Goal: Information Seeking & Learning: Learn about a topic

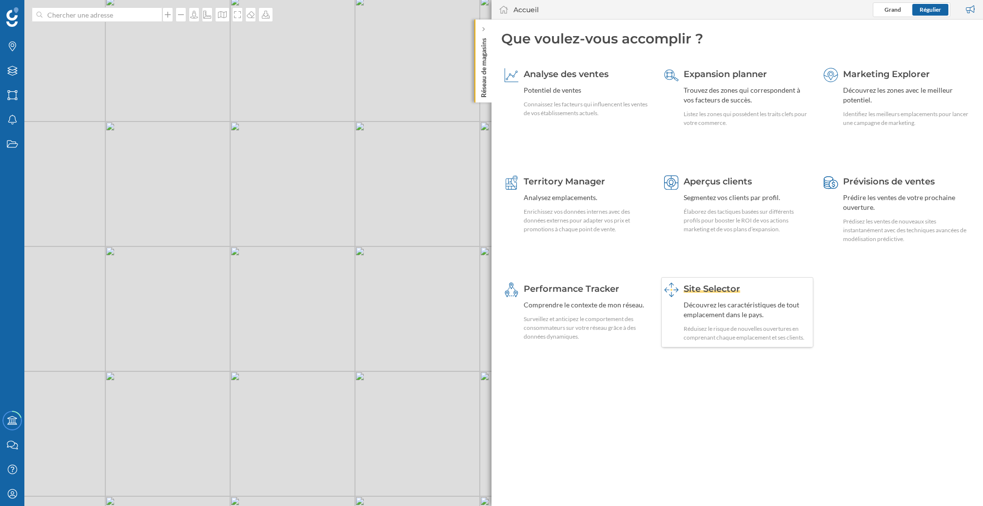
click at [727, 315] on div "Découvrez les caractéristiques de tout emplacement dans le pays." at bounding box center [747, 310] width 127 height 20
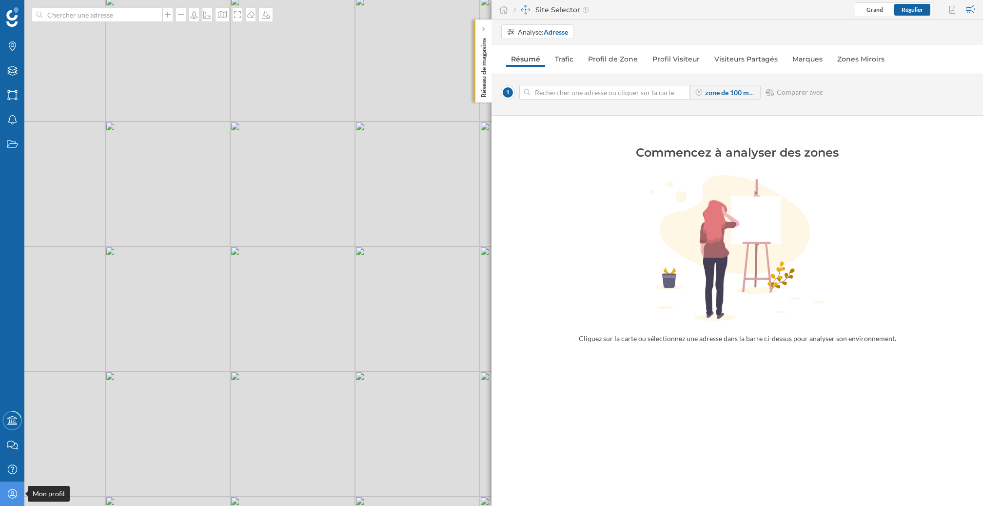
click at [14, 490] on icon at bounding box center [11, 493] width 9 height 9
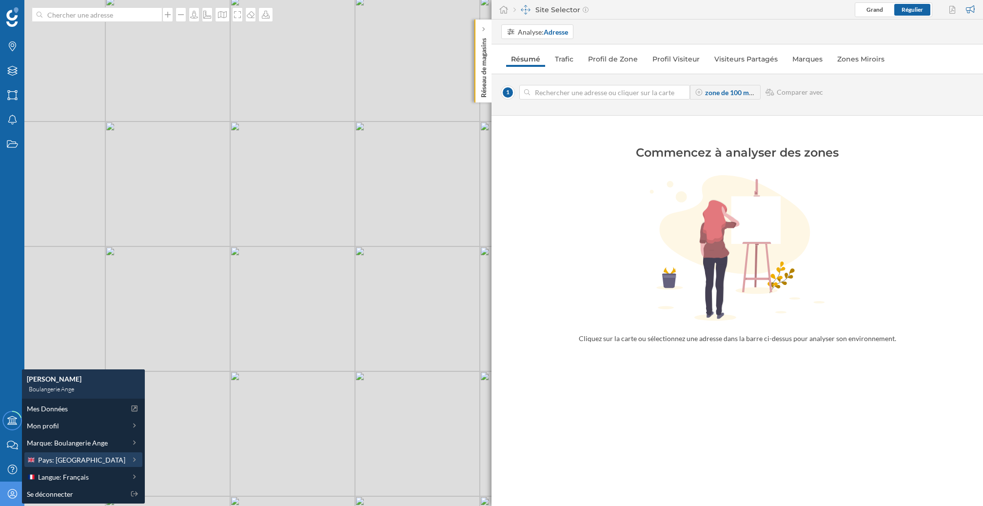
click at [77, 460] on span "Pays: [GEOGRAPHIC_DATA]" at bounding box center [81, 459] width 87 height 10
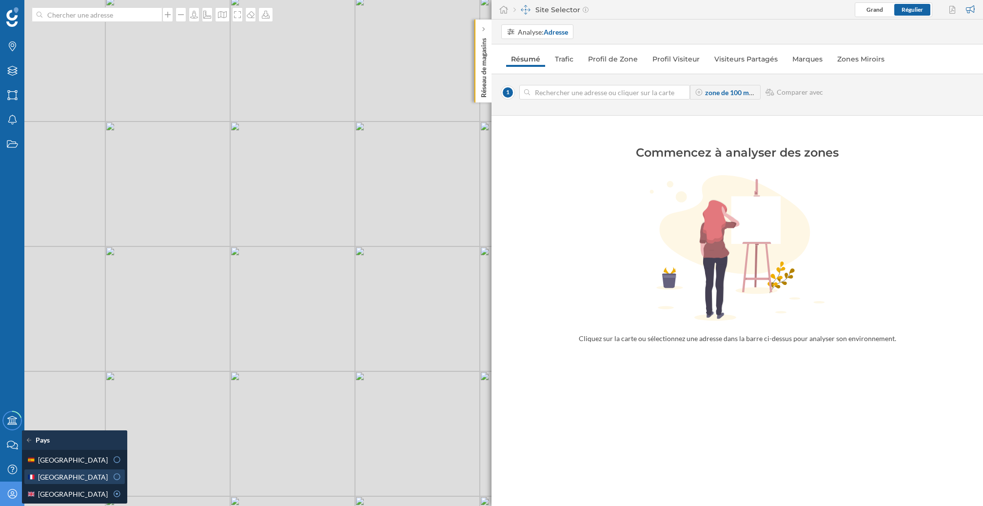
click at [82, 479] on div "[GEOGRAPHIC_DATA]" at bounding box center [67, 477] width 81 height 10
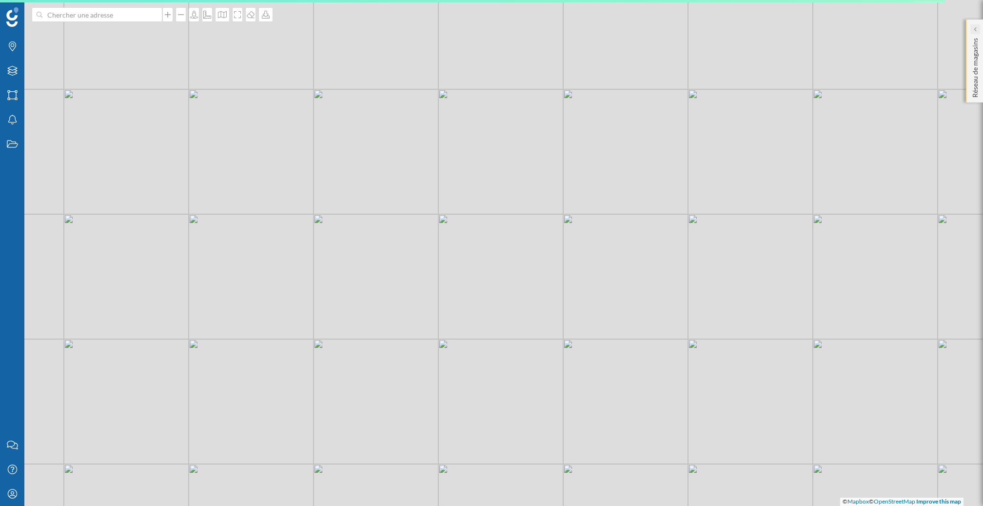
click at [976, 28] on icon at bounding box center [974, 29] width 3 height 5
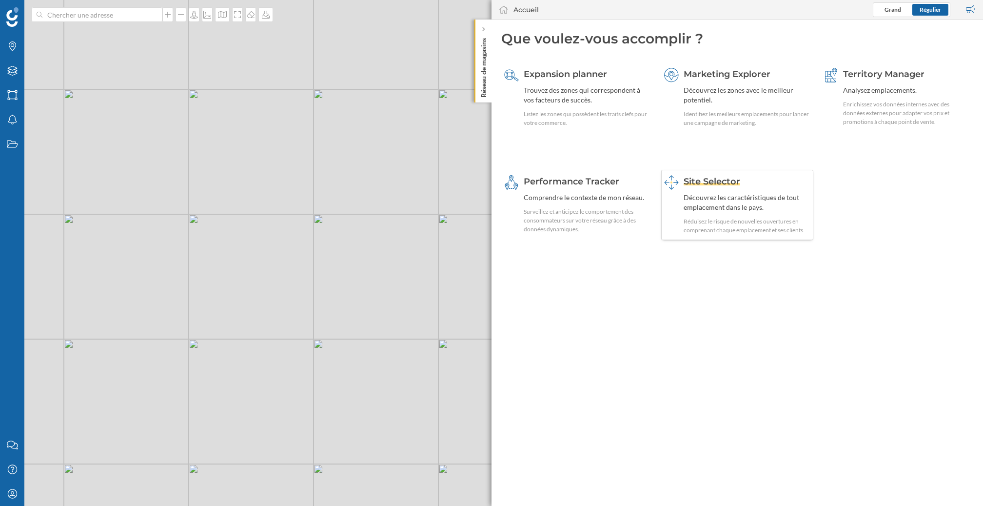
click at [725, 200] on div "Découvrez les caractéristiques de tout emplacement dans le pays." at bounding box center [747, 203] width 127 height 20
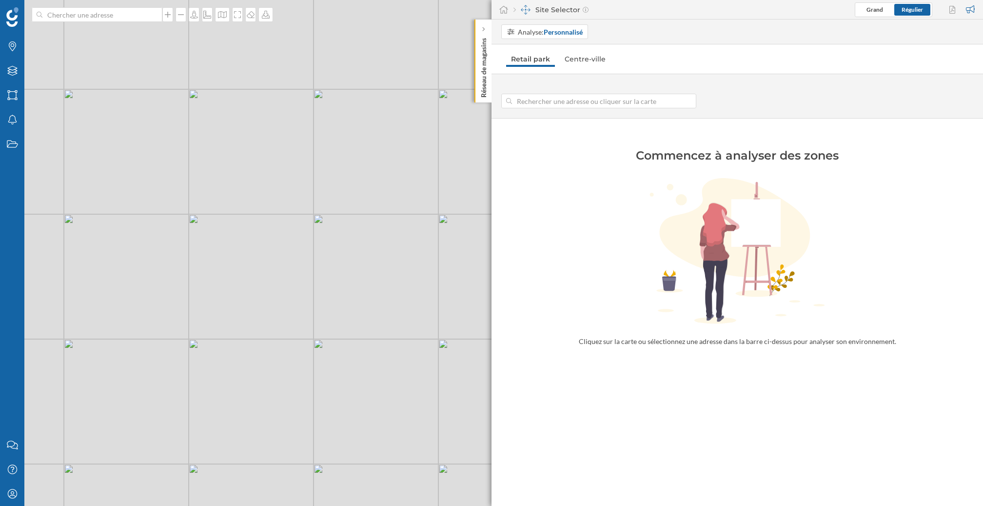
click at [566, 103] on input at bounding box center [599, 101] width 174 height 15
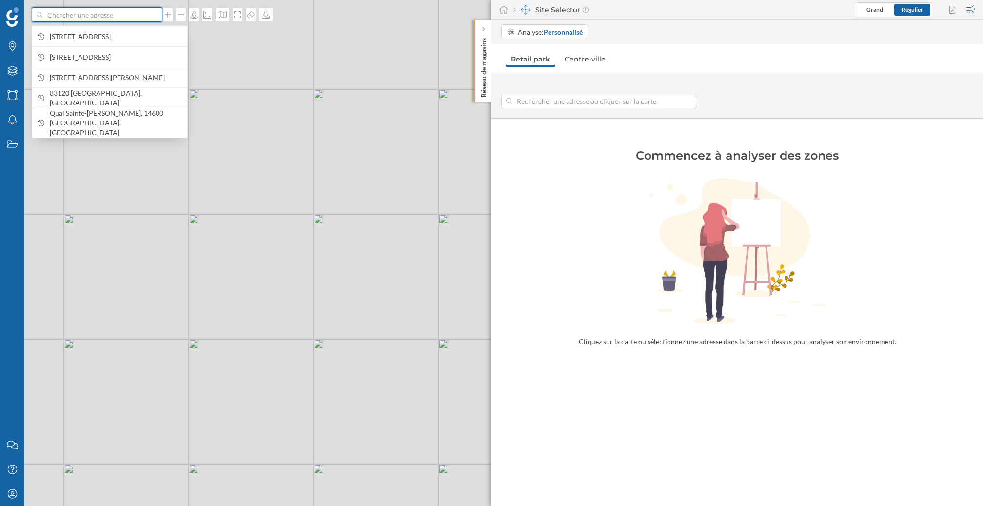
click at [91, 17] on input at bounding box center [96, 14] width 109 height 15
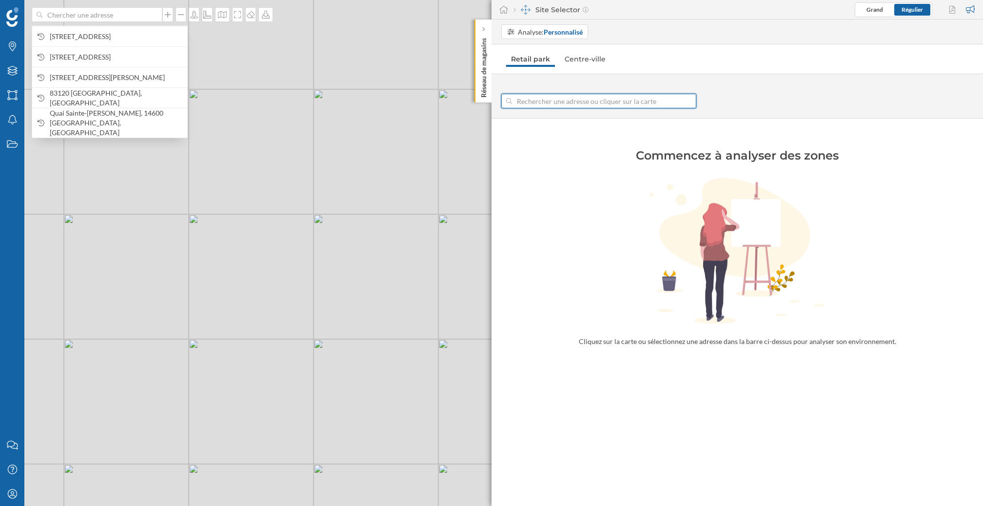
click at [535, 102] on input at bounding box center [599, 101] width 174 height 15
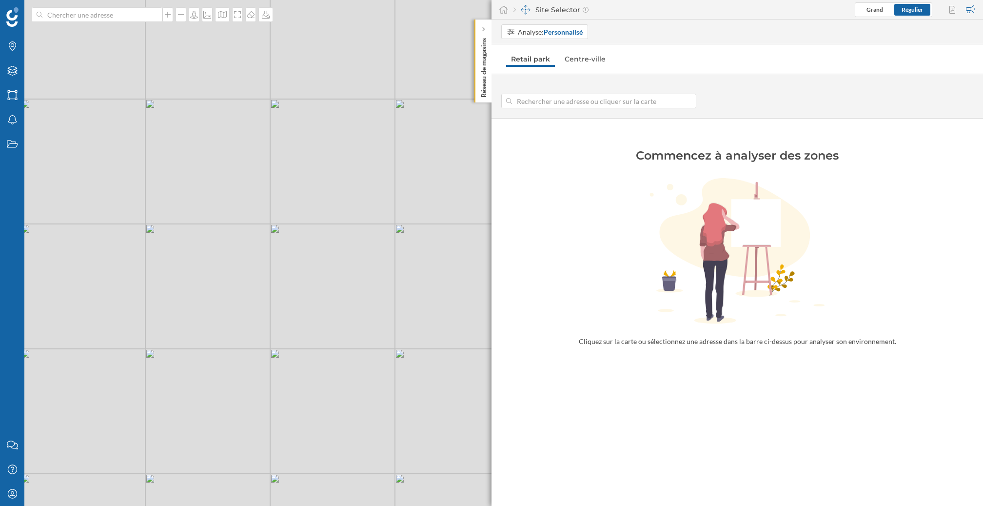
drag, startPoint x: 155, startPoint y: 255, endPoint x: 298, endPoint y: 226, distance: 145.7
click at [298, 226] on div "© Mapbox © OpenStreetMap Improve this map" at bounding box center [491, 253] width 983 height 506
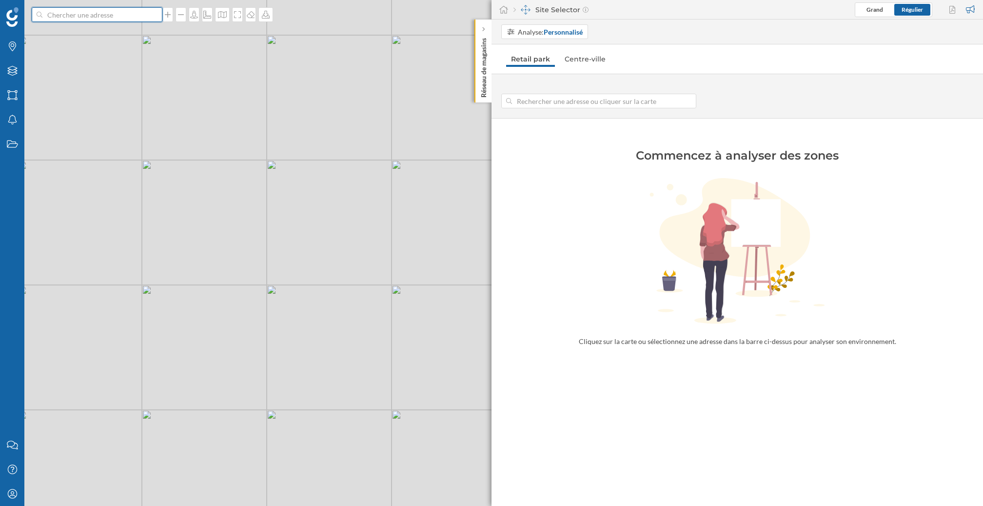
click at [76, 12] on input at bounding box center [96, 14] width 109 height 15
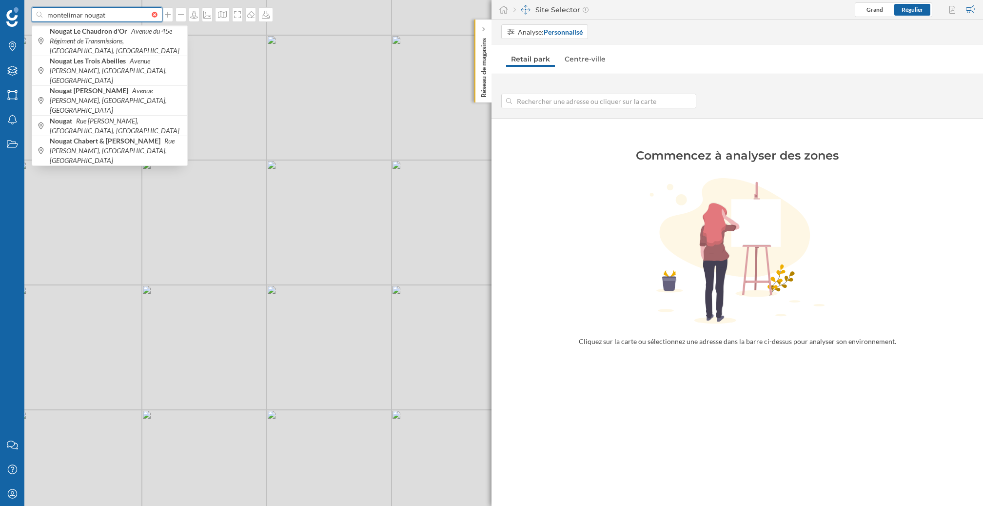
type input "montelimar nougat"
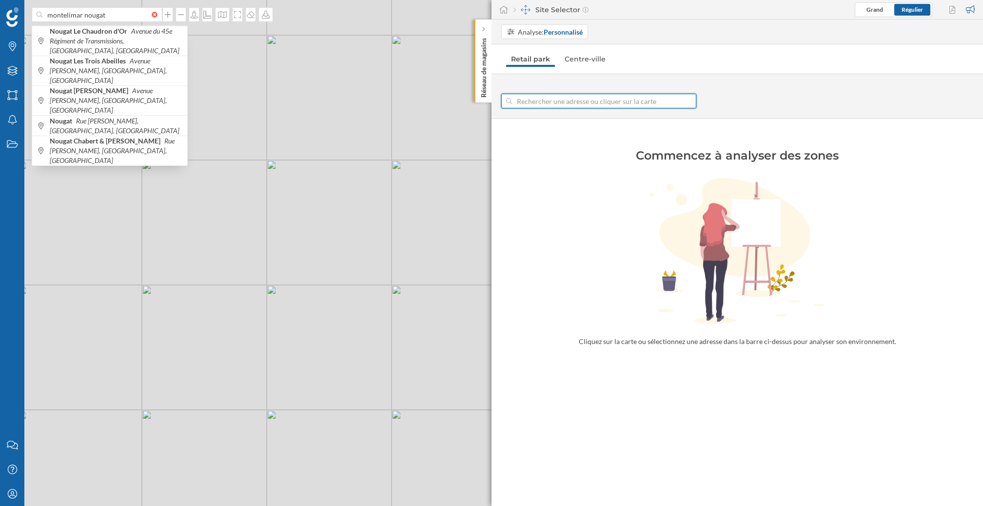
click at [546, 103] on input at bounding box center [599, 101] width 174 height 15
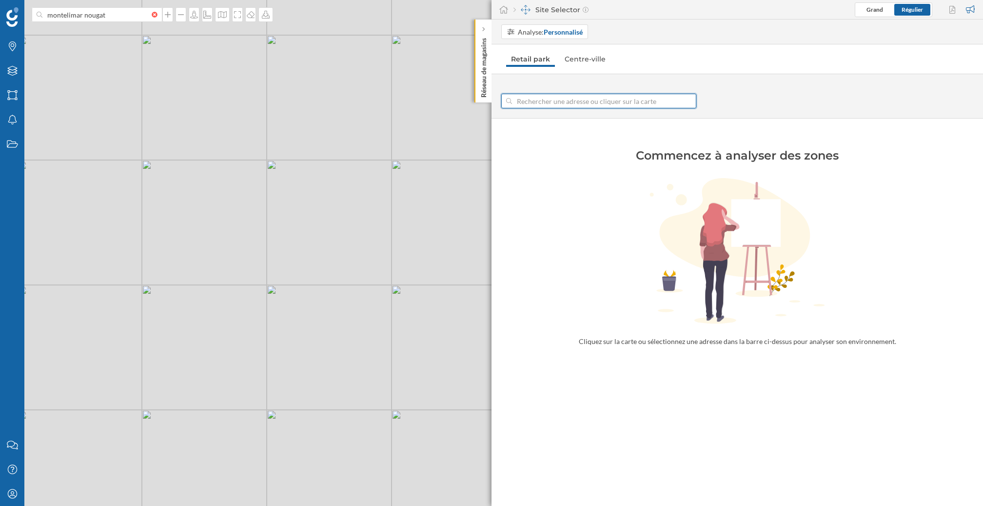
click at [546, 103] on input at bounding box center [599, 101] width 174 height 15
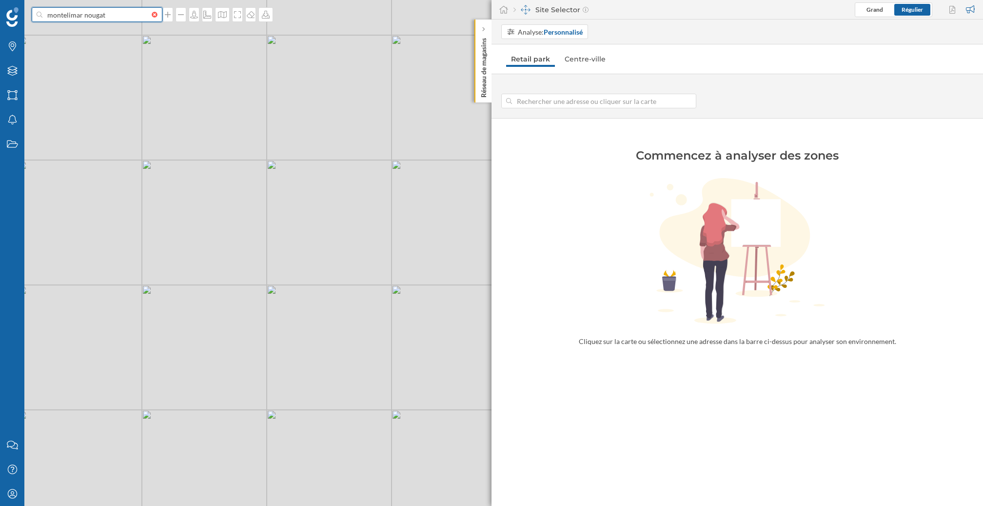
click at [119, 17] on input "montelimar nougat" at bounding box center [96, 14] width 109 height 15
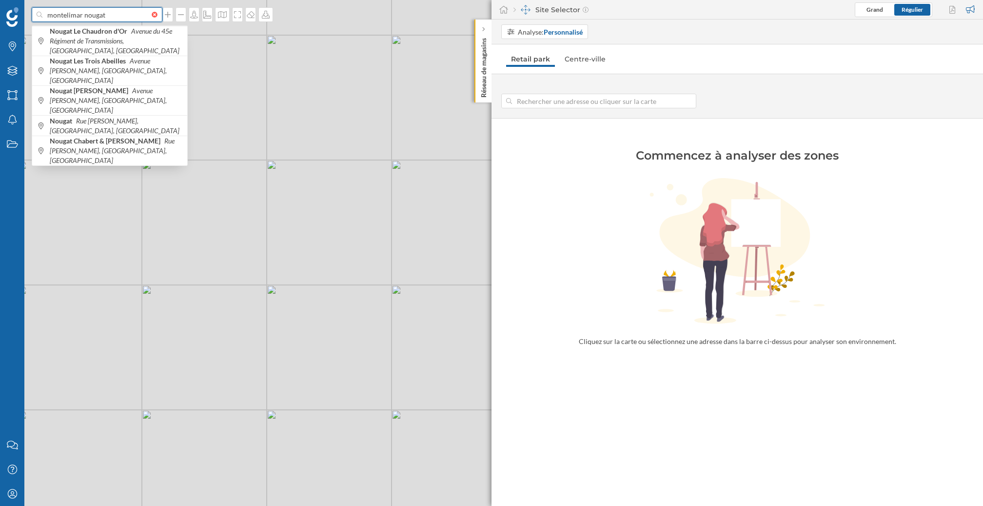
click at [152, 17] on input "montelimar nougat" at bounding box center [96, 14] width 109 height 15
click at [155, 17] on div at bounding box center [157, 15] width 11 height 6
click at [152, 17] on input at bounding box center [96, 14] width 109 height 15
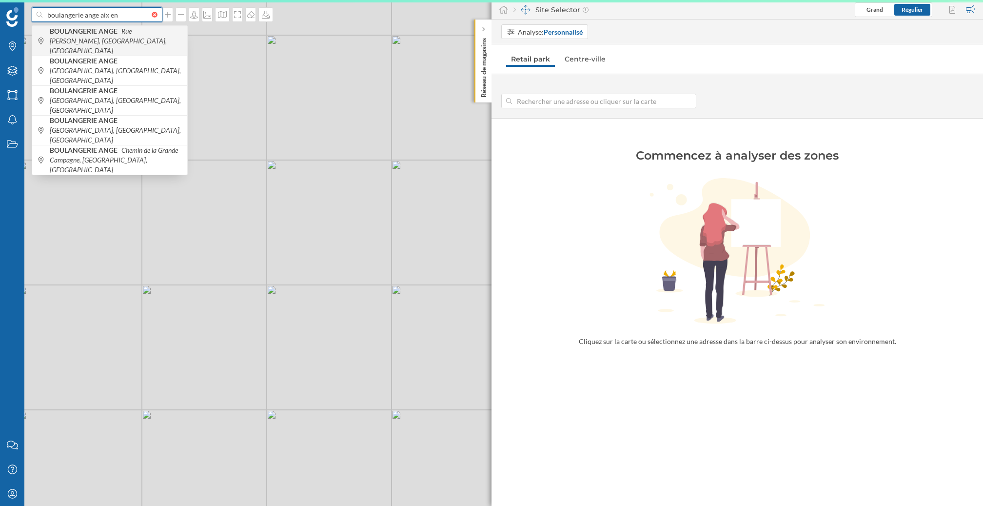
type input "boulangerie ange aix en"
click at [147, 36] on span "BOULANGERIE ANGE Rue [PERSON_NAME], [GEOGRAPHIC_DATA], [GEOGRAPHIC_DATA]" at bounding box center [116, 40] width 133 height 29
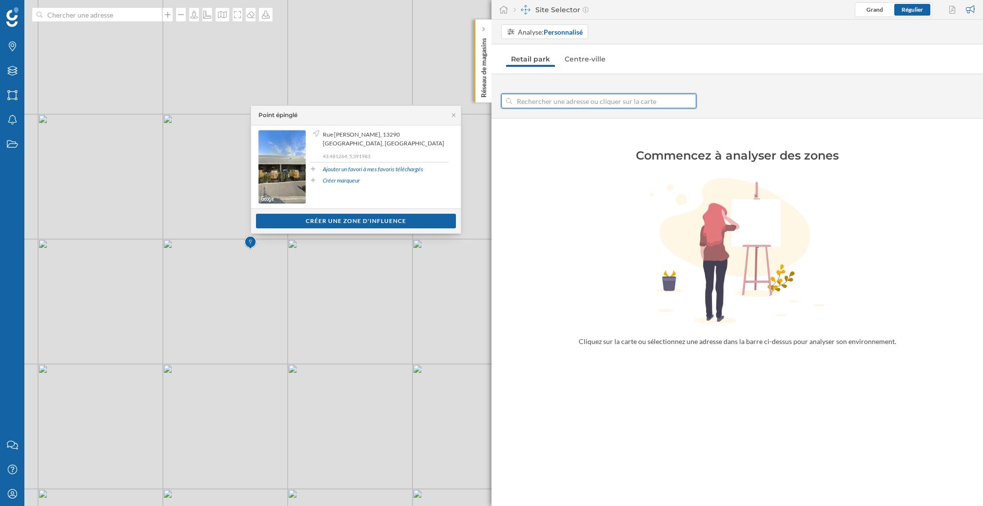
click at [549, 95] on input at bounding box center [599, 101] width 174 height 15
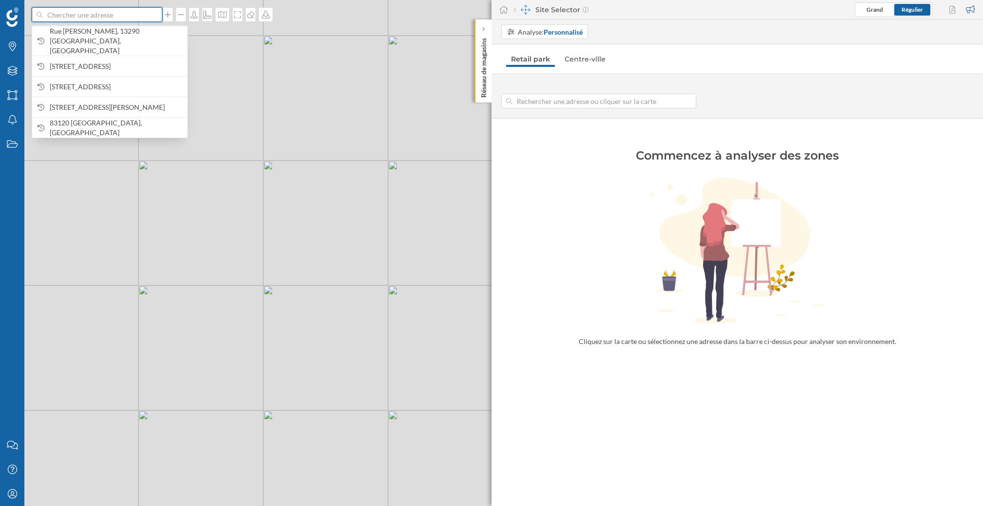
click at [134, 18] on input at bounding box center [96, 14] width 109 height 15
click at [134, 39] on span "Rue [PERSON_NAME], 13290 [GEOGRAPHIC_DATA], [GEOGRAPHIC_DATA]" at bounding box center [116, 40] width 133 height 29
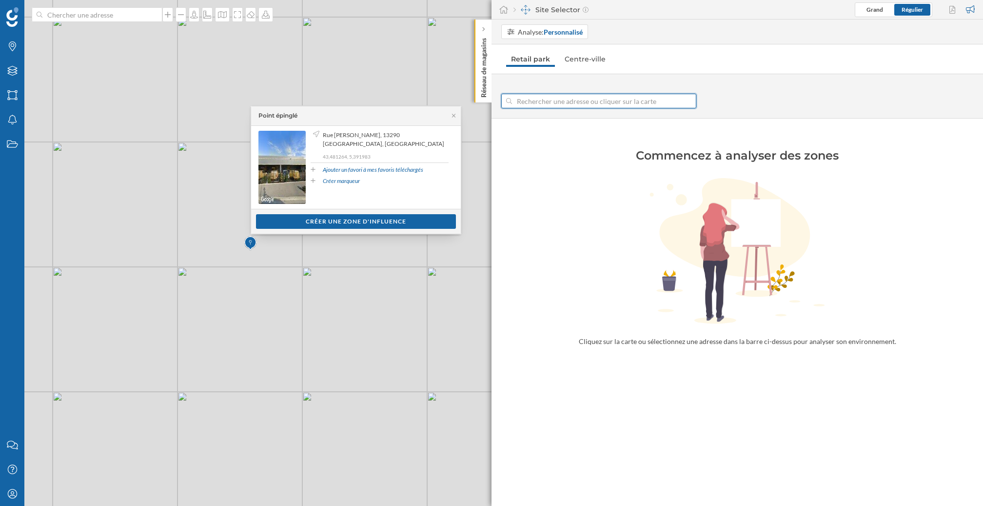
click at [626, 102] on input at bounding box center [599, 101] width 174 height 15
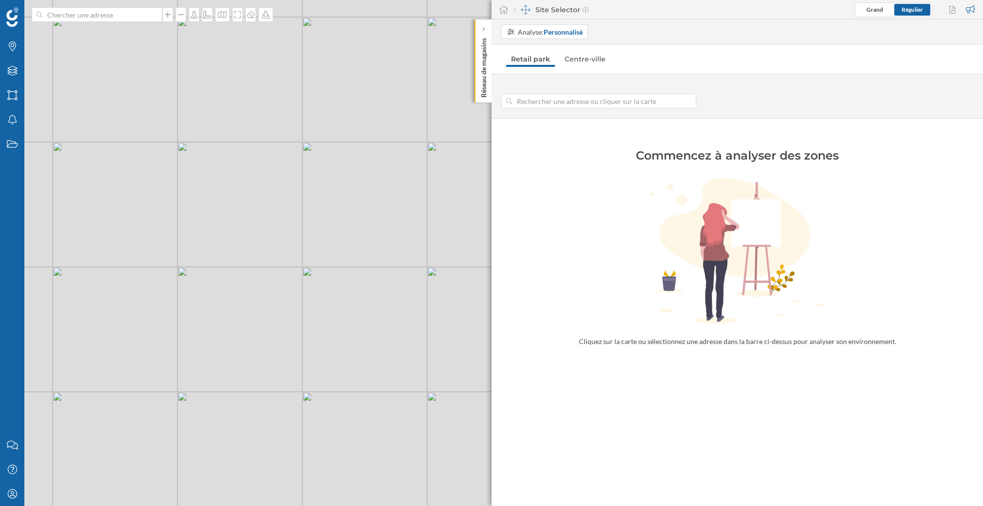
click at [244, 260] on div "© Mapbox © OpenStreetMap Improve this map" at bounding box center [491, 253] width 983 height 506
type input "[STREET_ADDRESS][PERSON_NAME]"
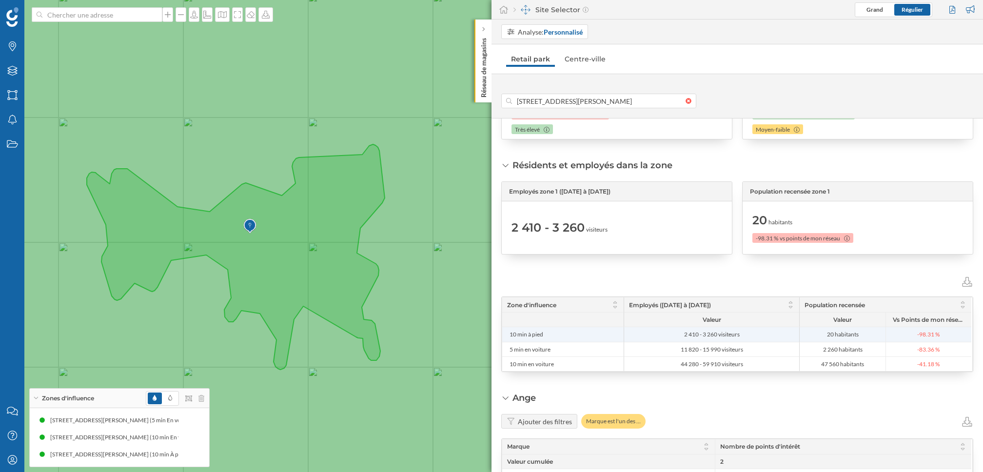
scroll to position [495, 0]
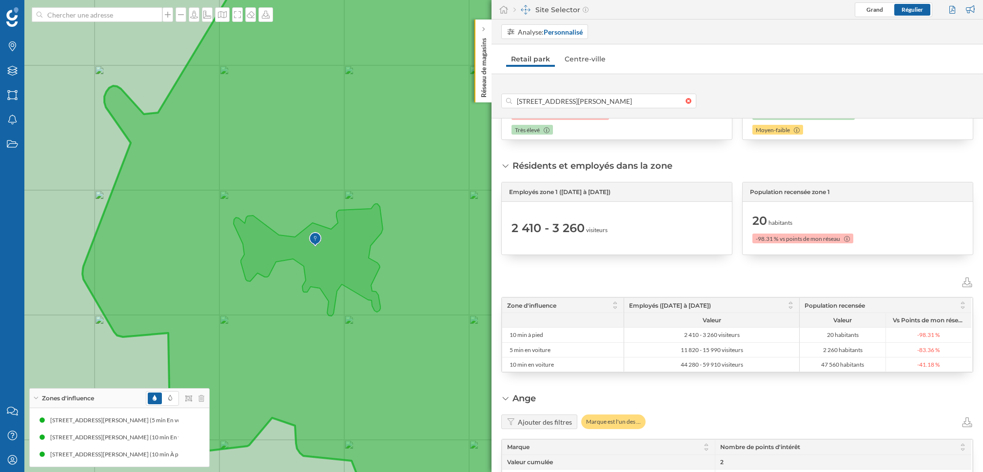
drag, startPoint x: 372, startPoint y: 329, endPoint x: 411, endPoint y: 307, distance: 44.3
click at [411, 307] on icon at bounding box center [451, 235] width 1098 height 569
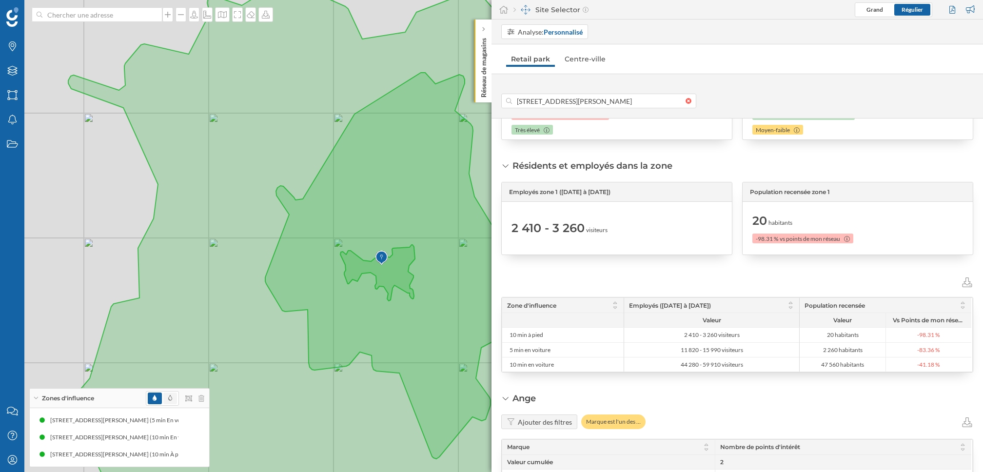
click at [174, 400] on span at bounding box center [170, 399] width 14 height 12
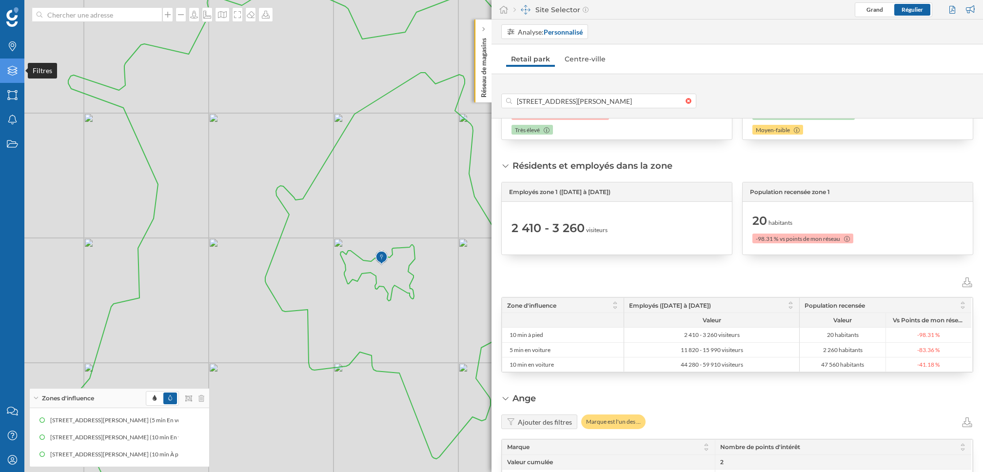
click at [8, 66] on icon "Filtres" at bounding box center [12, 71] width 12 height 10
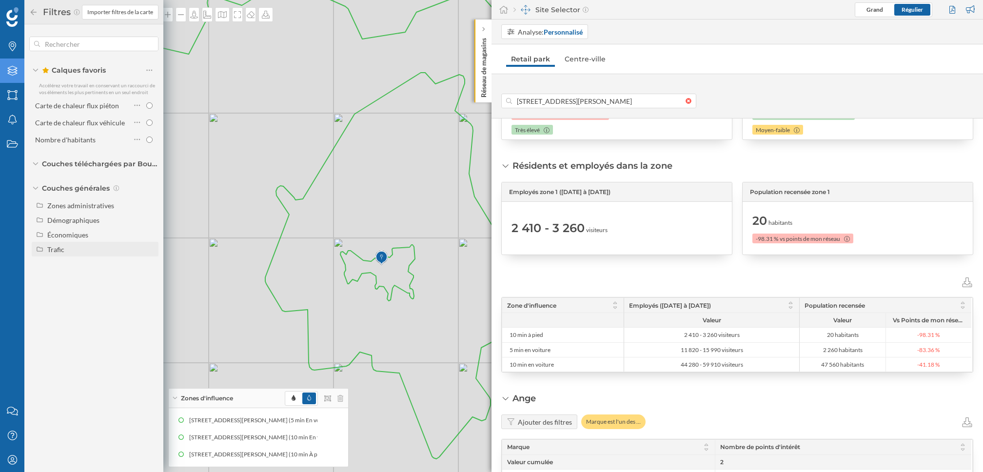
click at [41, 252] on div at bounding box center [40, 249] width 9 height 9
click at [63, 279] on div "Trafic routier" at bounding box center [71, 279] width 40 height 8
click at [149, 279] on input "Trafic routier" at bounding box center [152, 278] width 6 height 6
radio input "true"
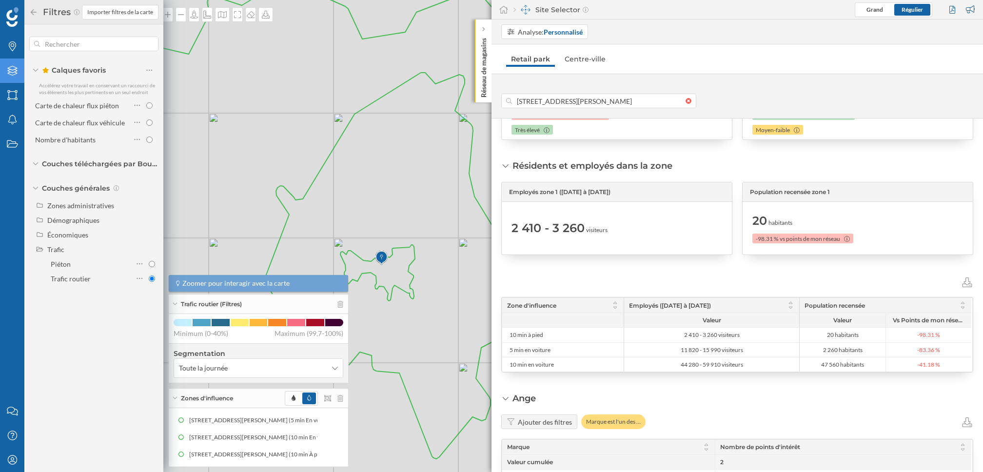
click at [32, 10] on icon at bounding box center [33, 12] width 9 height 7
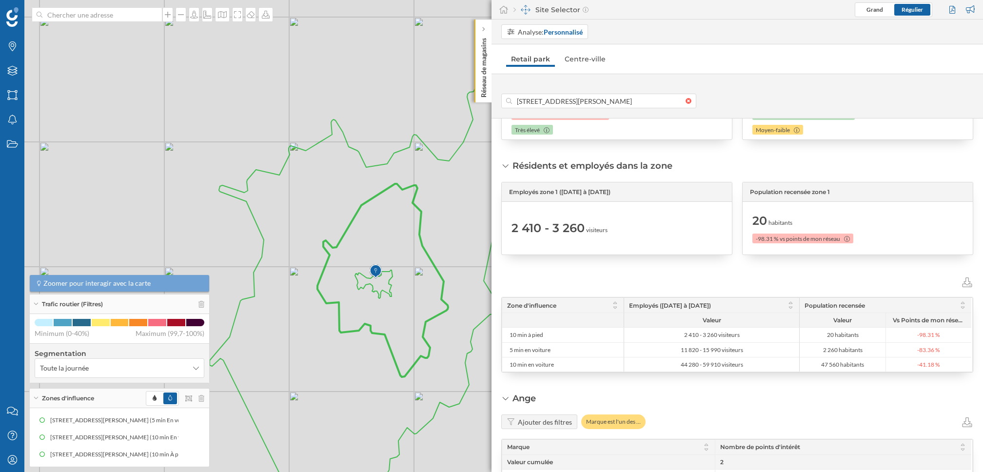
drag, startPoint x: 432, startPoint y: 307, endPoint x: 403, endPoint y: 307, distance: 29.3
click at [403, 307] on icon at bounding box center [378, 298] width 337 height 446
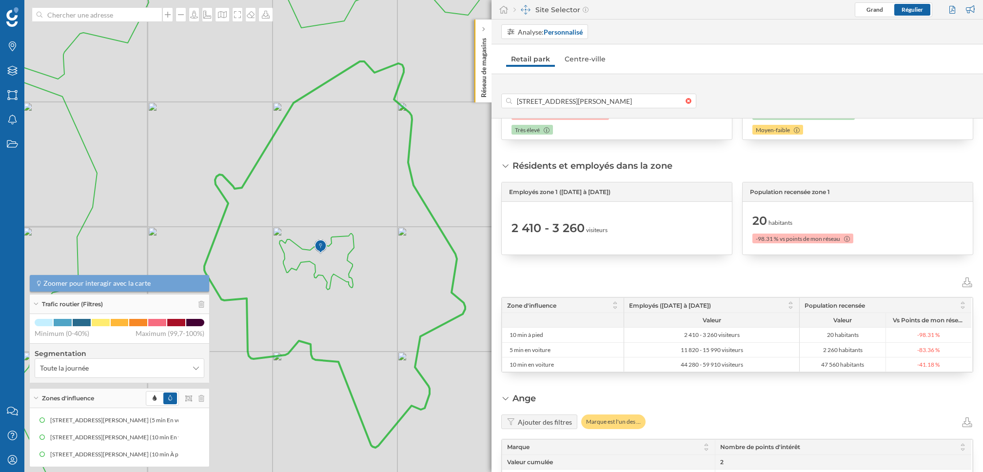
drag, startPoint x: 390, startPoint y: 262, endPoint x: 376, endPoint y: 262, distance: 13.2
click at [376, 262] on icon at bounding box center [325, 236] width 675 height 569
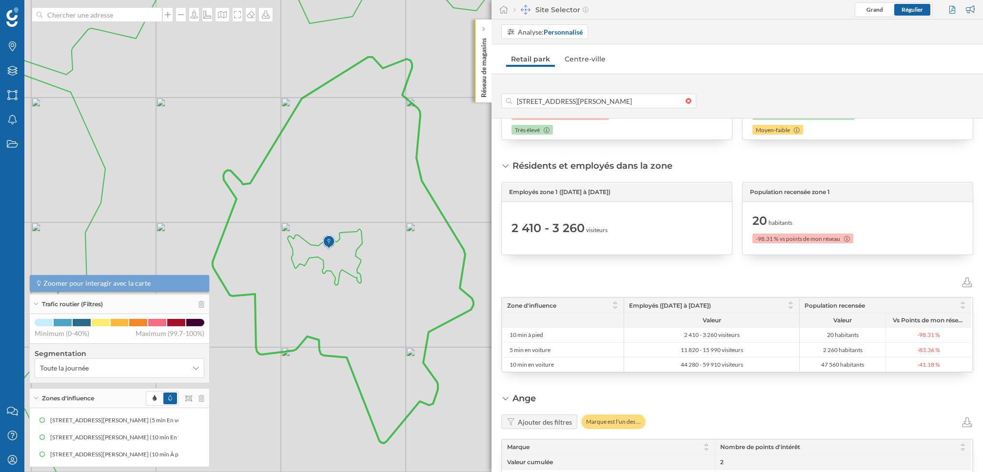
drag, startPoint x: 376, startPoint y: 262, endPoint x: 382, endPoint y: 256, distance: 7.9
click at [382, 256] on icon at bounding box center [333, 231] width 675 height 569
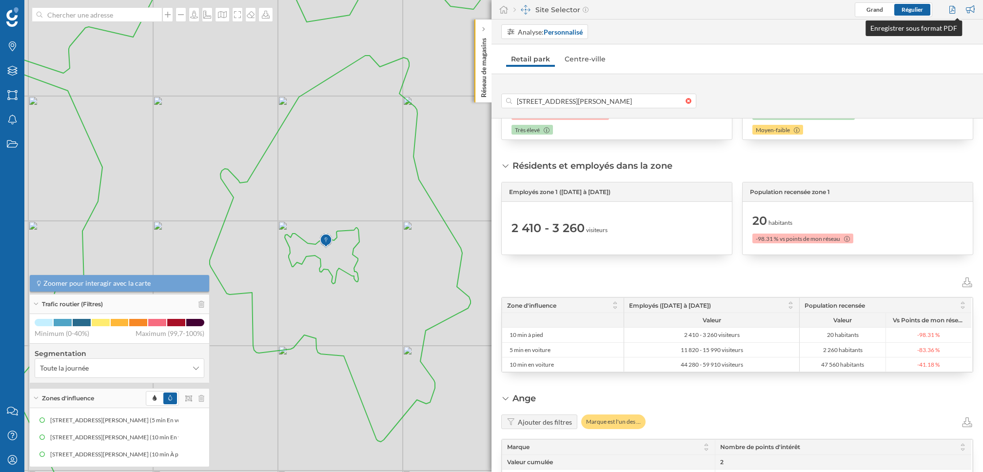
click at [955, 12] on div at bounding box center [953, 9] width 13 height 15
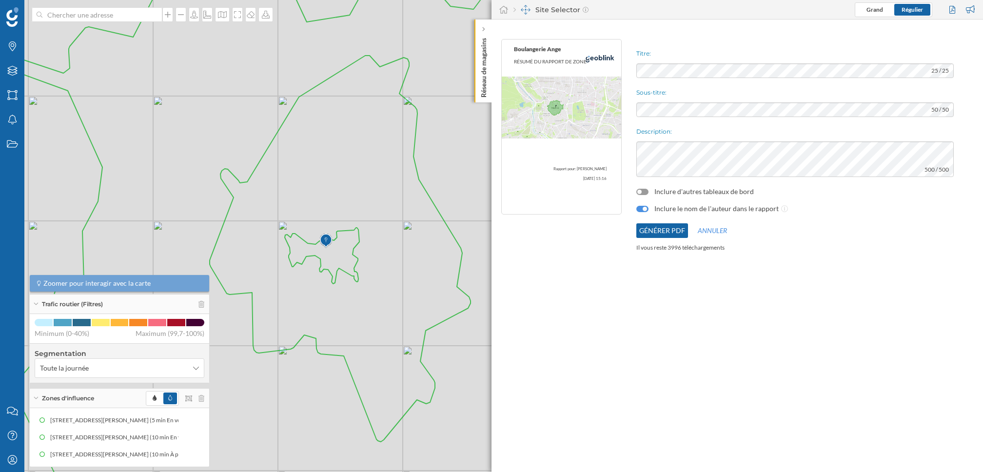
click at [731, 60] on div "Titre: 25 / 25 Sous-titre: 50 / 50 Description: 500 / 500 Inclure d'autres tabl…" at bounding box center [807, 145] width 352 height 223
click at [645, 192] on div at bounding box center [642, 192] width 12 height 6
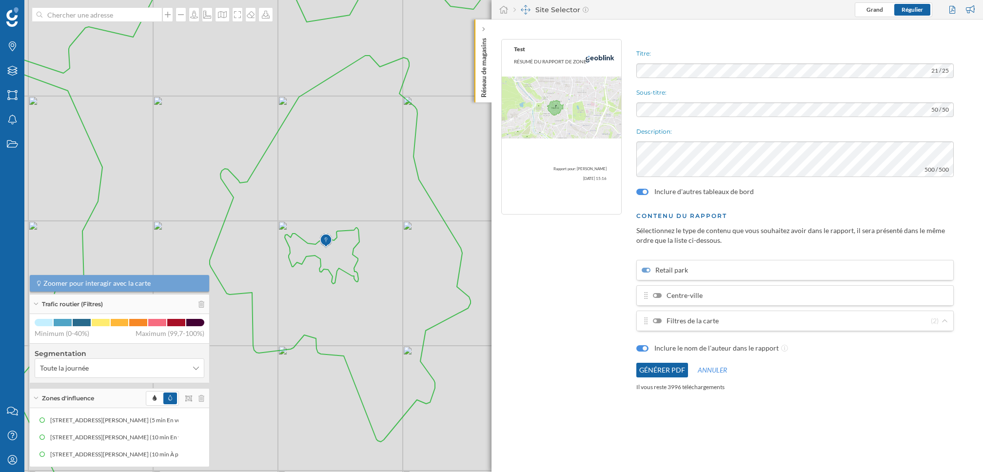
click at [657, 321] on div at bounding box center [657, 320] width 9 height 5
click at [0, 0] on input "Filtres de la carte" at bounding box center [0, 0] width 0 height 0
click at [665, 366] on button "Générer PDF" at bounding box center [662, 370] width 52 height 15
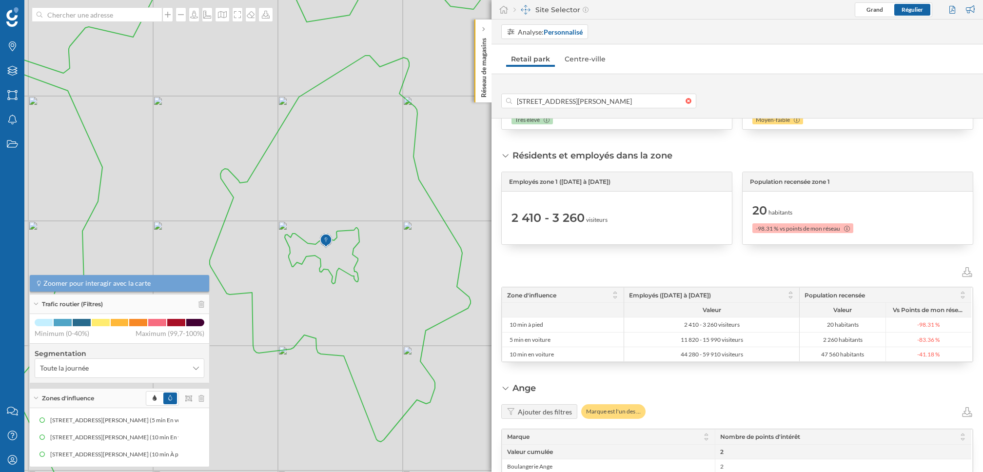
scroll to position [507, 0]
drag, startPoint x: 502, startPoint y: 176, endPoint x: 688, endPoint y: 225, distance: 192.3
click at [688, 225] on div "Employés zone 1 ([DATE] à [DATE]) 2 410 - 3 260 visiteurs" at bounding box center [616, 206] width 231 height 73
click at [531, 178] on span "Employés zone 1 ([DATE] à [DATE])" at bounding box center [559, 180] width 101 height 9
drag, startPoint x: 747, startPoint y: 179, endPoint x: 838, endPoint y: 179, distance: 90.7
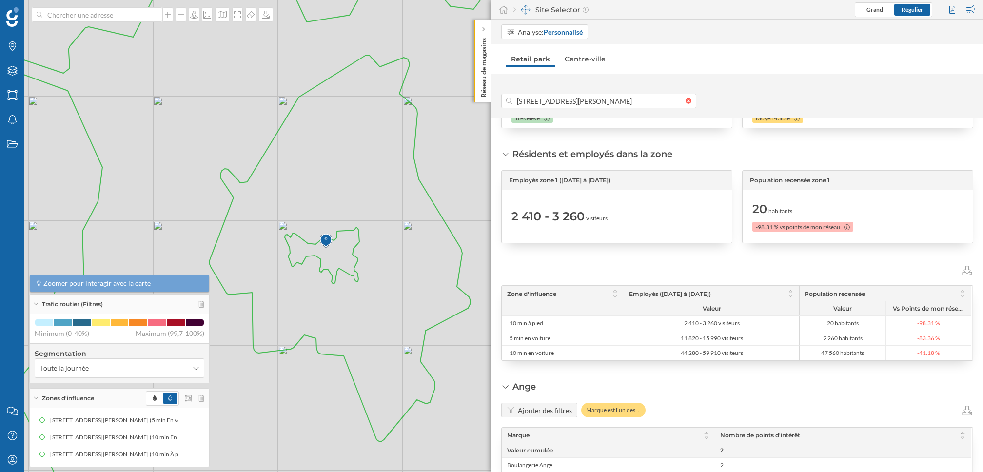
click at [838, 179] on div "Population recensée zone 1" at bounding box center [858, 181] width 230 height 20
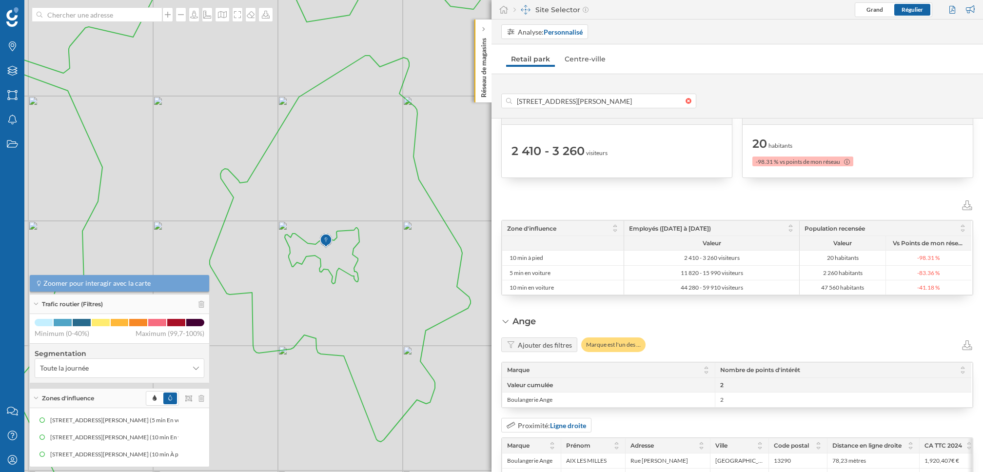
scroll to position [568, 0]
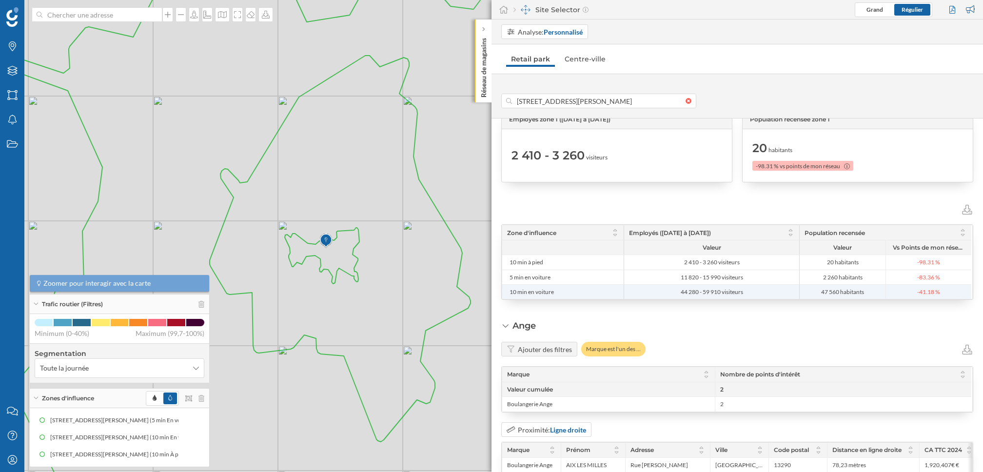
drag, startPoint x: 511, startPoint y: 261, endPoint x: 557, endPoint y: 285, distance: 52.1
click at [557, 285] on div "10 min à pied 2 410 - 3 260 visiteurs 20 habitants -98.31 % 5 min en voiture 11…" at bounding box center [736, 262] width 469 height 74
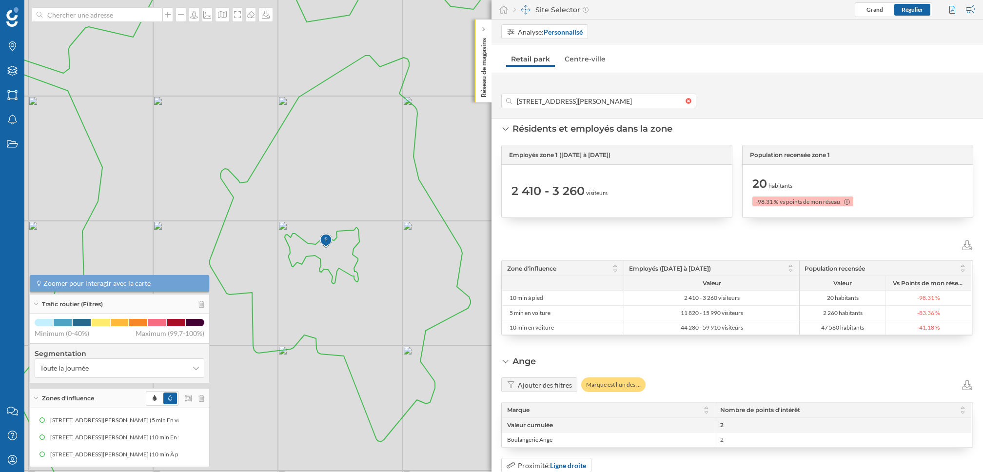
scroll to position [490, 0]
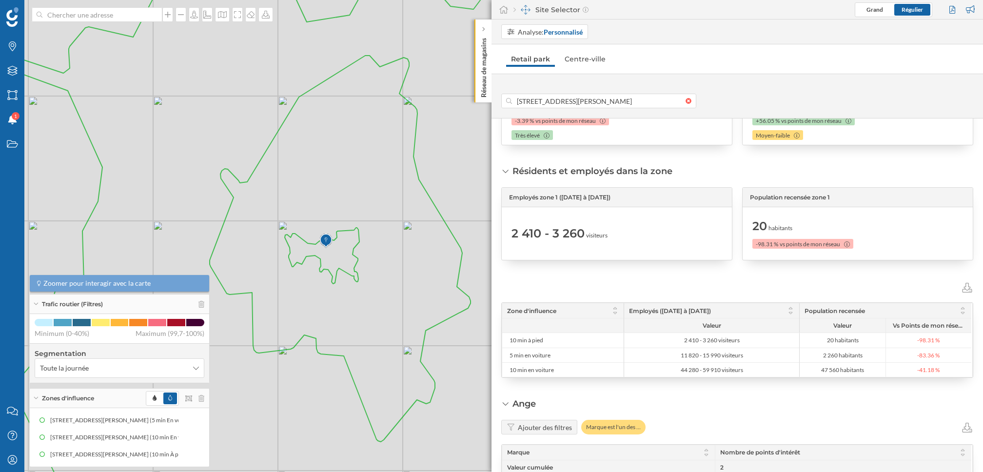
drag, startPoint x: 511, startPoint y: 169, endPoint x: 718, endPoint y: 171, distance: 206.3
click at [718, 171] on div "Résidents et employés dans la zone Employés zone 1 ([DATE] à [DATE]) 2 410 - 3 …" at bounding box center [737, 271] width 472 height 213
click at [557, 29] on strong "Personnalisé" at bounding box center [563, 32] width 39 height 8
click at [533, 64] on div "Adresse" at bounding box center [521, 69] width 29 height 10
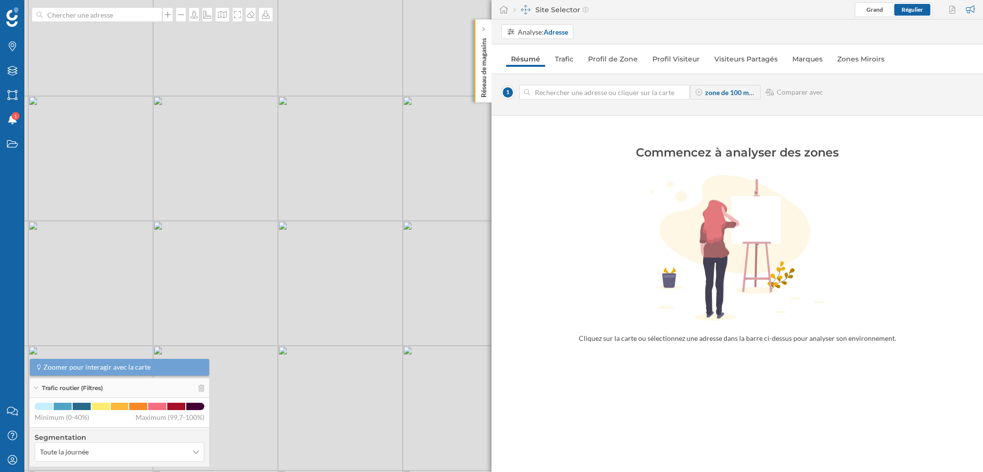
click at [550, 89] on input at bounding box center [604, 92] width 149 height 15
click at [53, 14] on input at bounding box center [96, 14] width 109 height 15
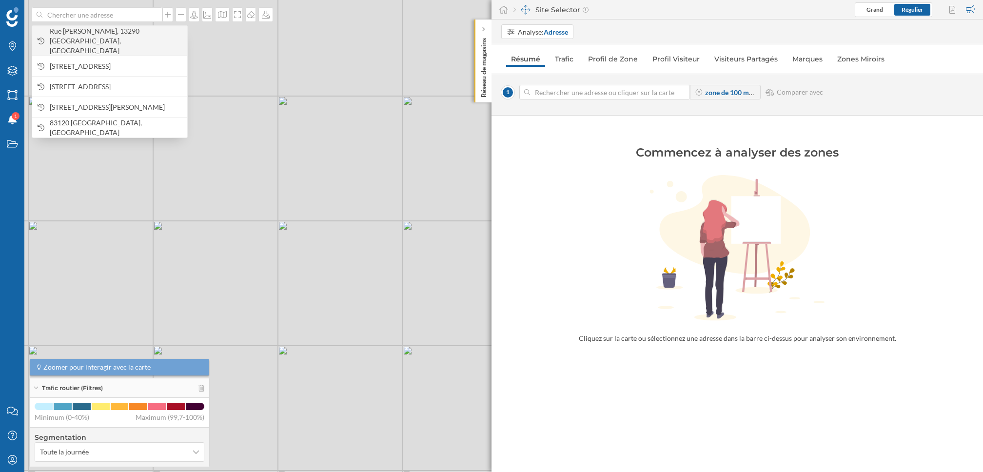
click at [67, 33] on span "Rue [PERSON_NAME], 13290 [GEOGRAPHIC_DATA], [GEOGRAPHIC_DATA]" at bounding box center [116, 40] width 133 height 29
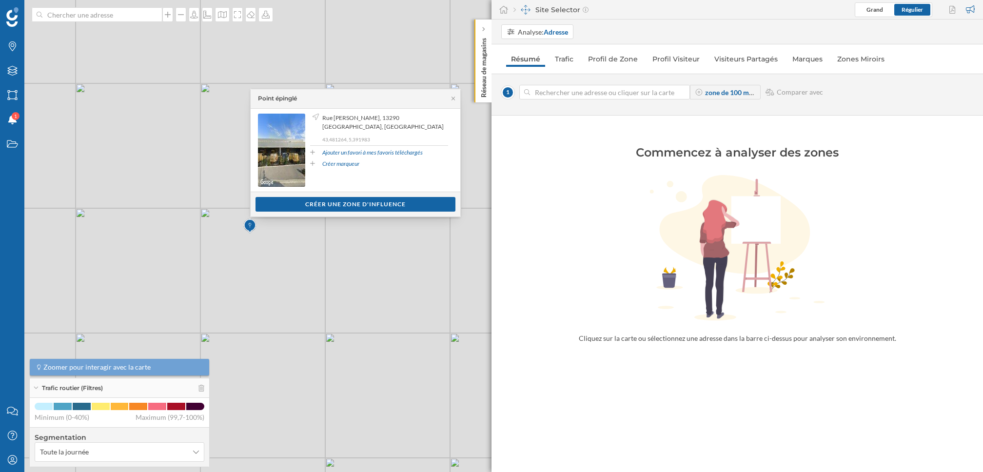
click at [250, 237] on div "© Mapbox © OpenStreetMap Improve this map" at bounding box center [491, 236] width 983 height 472
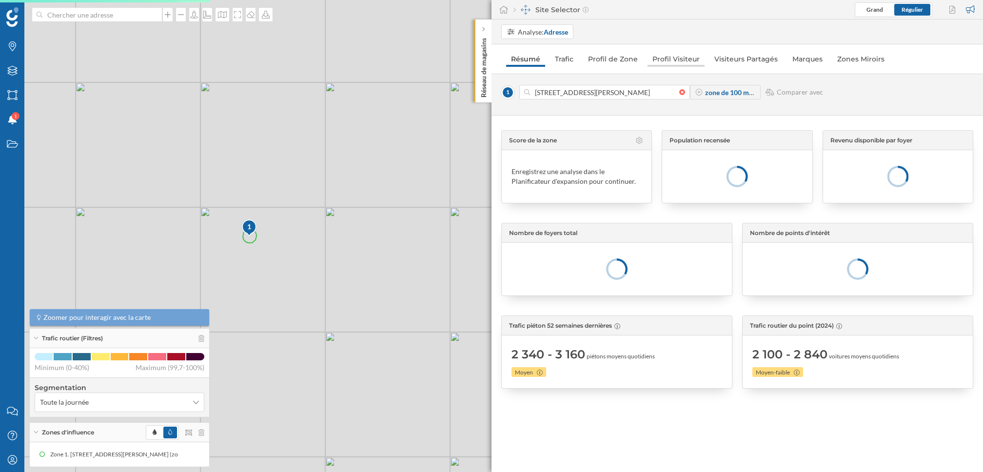
click at [675, 58] on link "Profil Visiteur" at bounding box center [676, 59] width 57 height 16
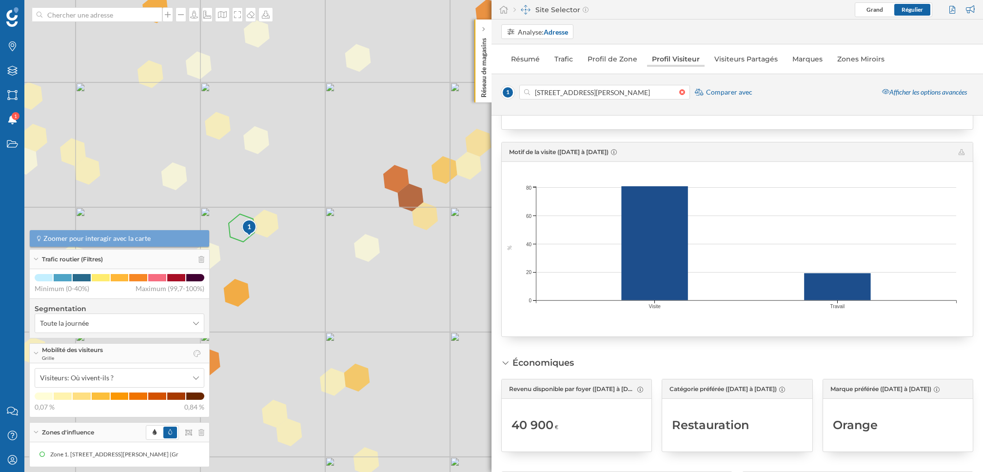
scroll to position [875, 0]
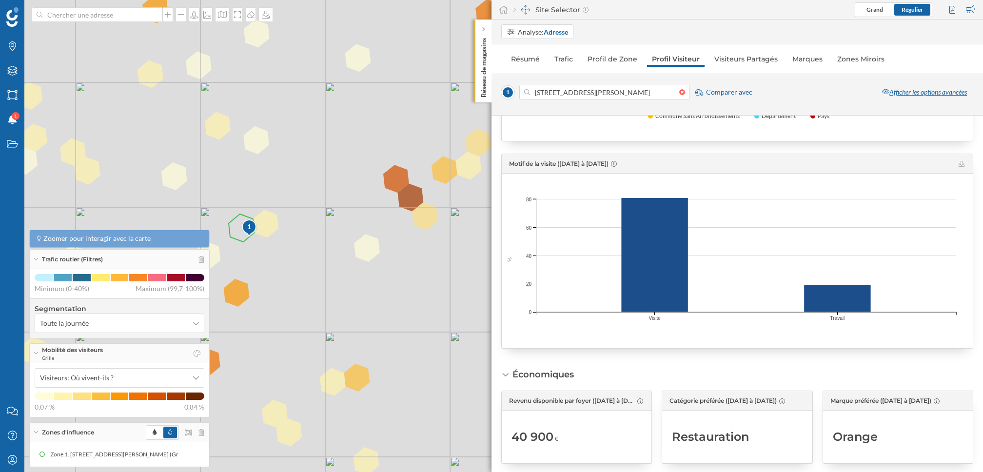
click at [902, 93] on div "Afficher les options avancées" at bounding box center [925, 92] width 98 height 15
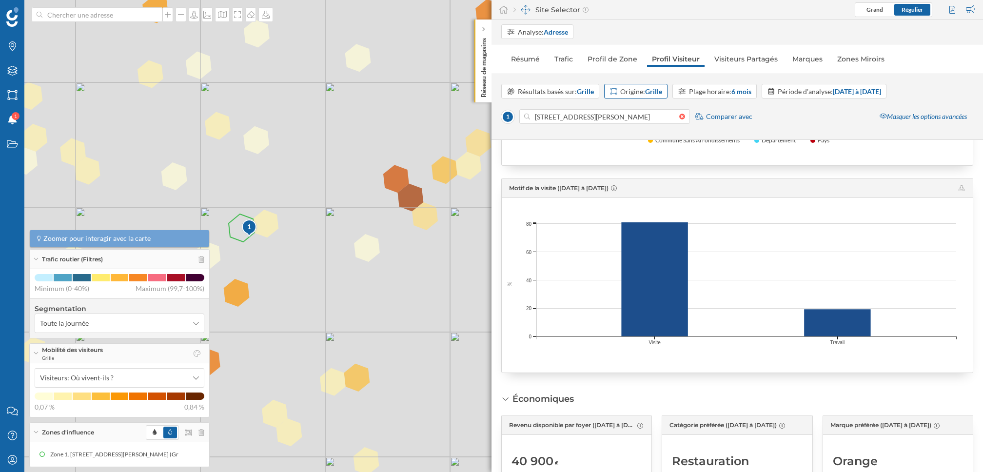
click at [649, 91] on strong "Grille" at bounding box center [653, 91] width 17 height 8
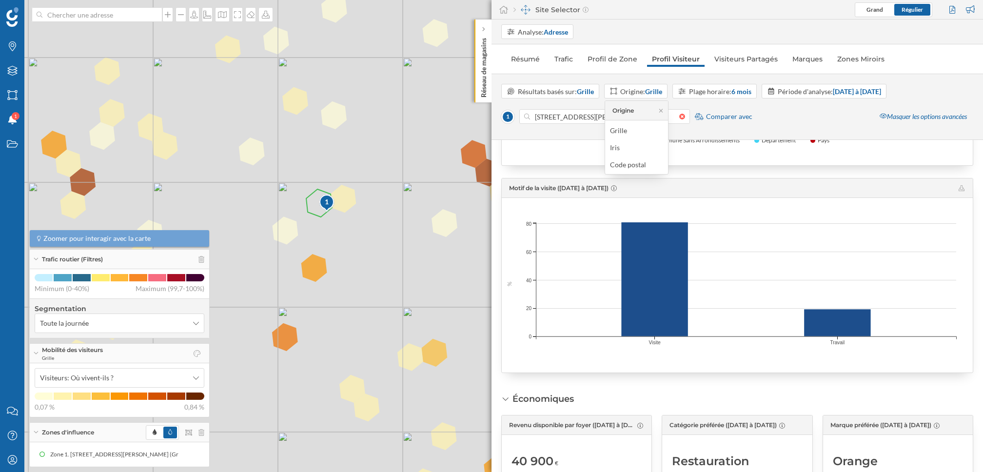
drag, startPoint x: 325, startPoint y: 267, endPoint x: 402, endPoint y: 242, distance: 81.4
click at [402, 242] on div "1 © Mapbox © OpenStreetMap Improve this map" at bounding box center [491, 236] width 983 height 472
click at [642, 91] on div "Origine: Grille" at bounding box center [641, 91] width 42 height 10
click at [583, 92] on strong "Grille" at bounding box center [585, 91] width 17 height 8
click at [794, 120] on div "[STREET_ADDRESS][PERSON_NAME] Comparer avec Masquer les options avancées" at bounding box center [737, 118] width 472 height 21
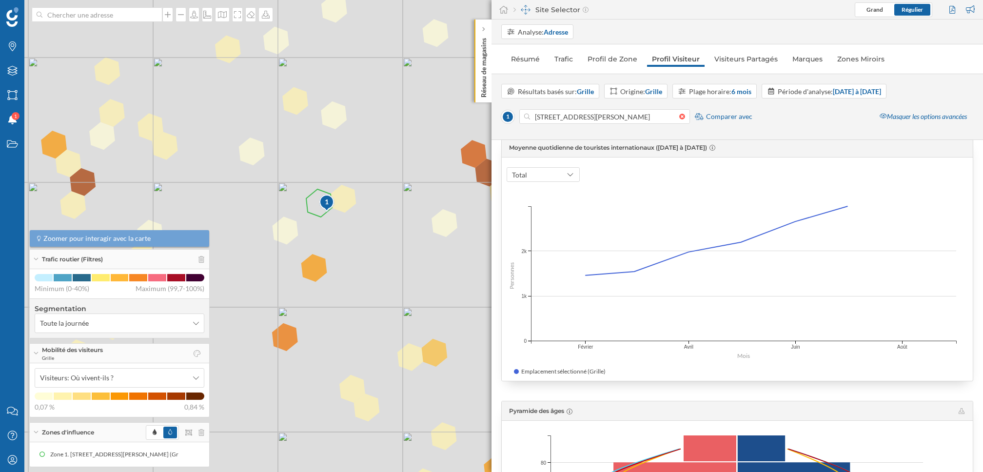
scroll to position [383, 0]
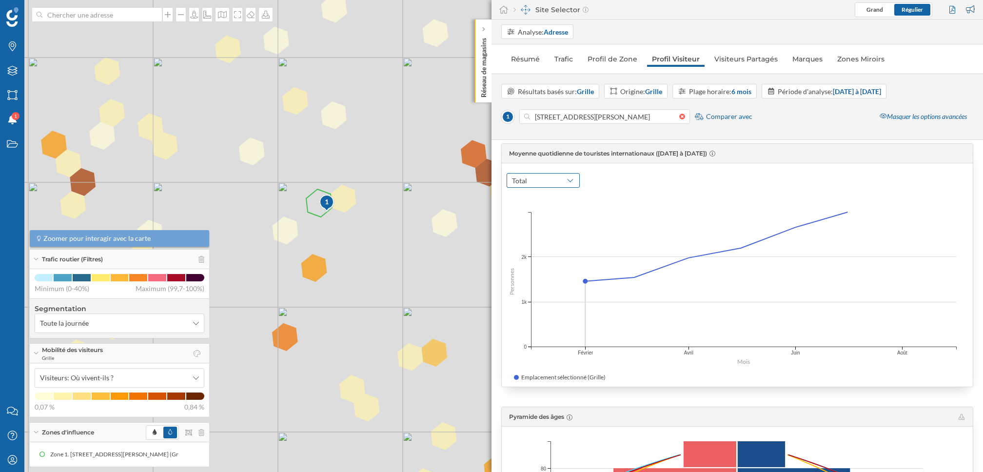
click at [551, 179] on div "Total" at bounding box center [543, 180] width 73 height 15
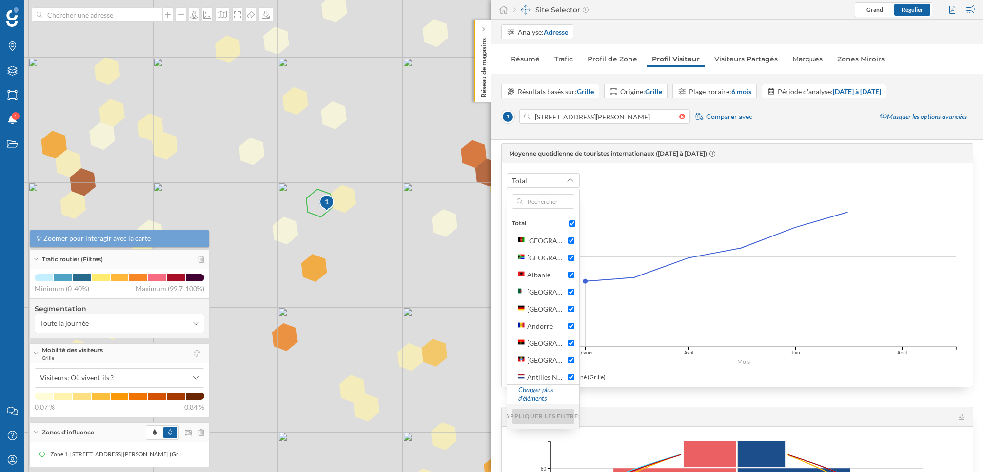
click at [664, 178] on div "Total" at bounding box center [737, 175] width 461 height 24
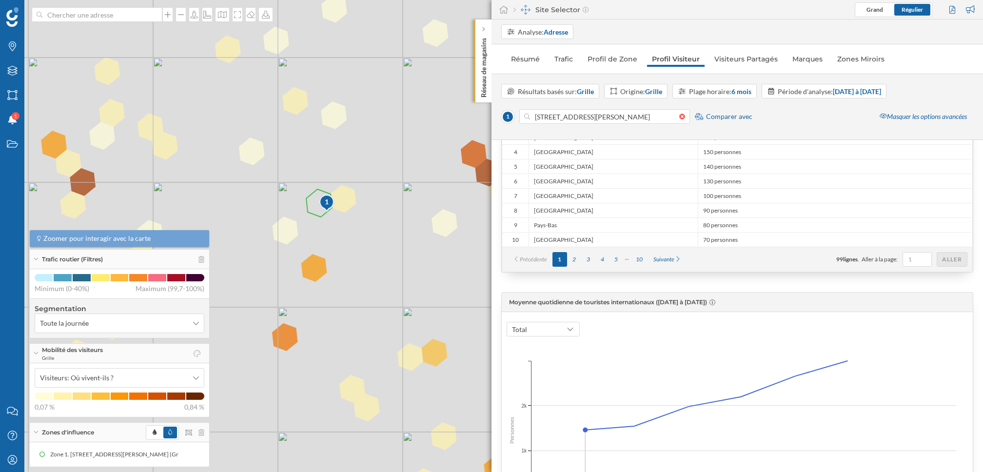
scroll to position [231, 0]
click at [627, 94] on div "Origine: Grille" at bounding box center [641, 91] width 42 height 10
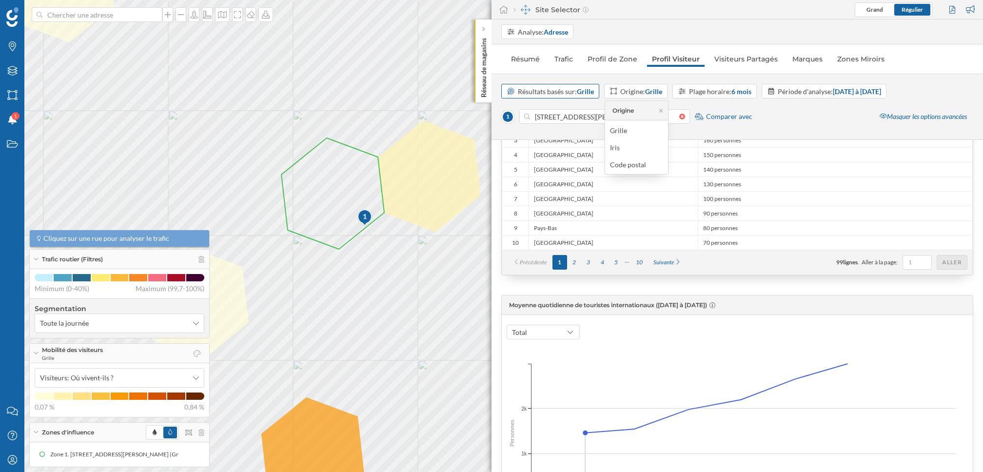
click at [562, 91] on div "Résultats basés sur: Grille" at bounding box center [556, 91] width 76 height 10
click at [550, 145] on div "Iris" at bounding box center [550, 147] width 87 height 10
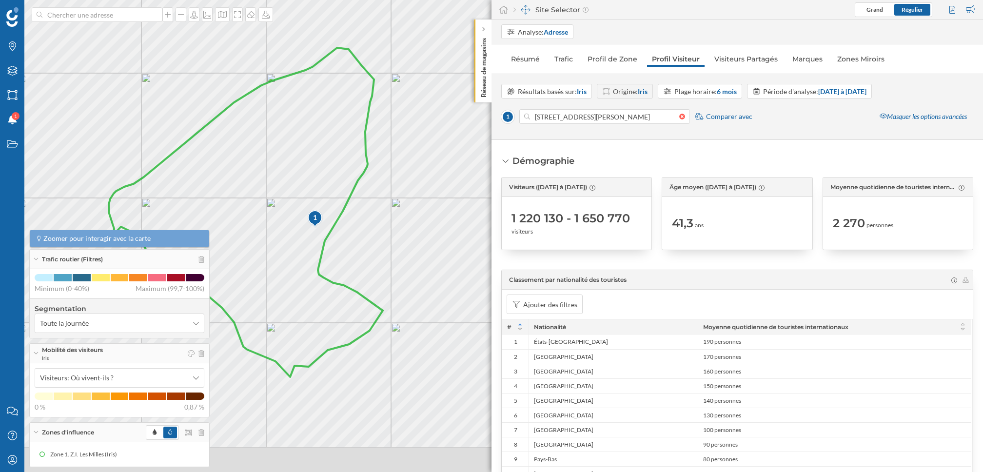
drag, startPoint x: 261, startPoint y: 244, endPoint x: 341, endPoint y: 177, distance: 104.2
click at [341, 177] on icon at bounding box center [246, 212] width 274 height 329
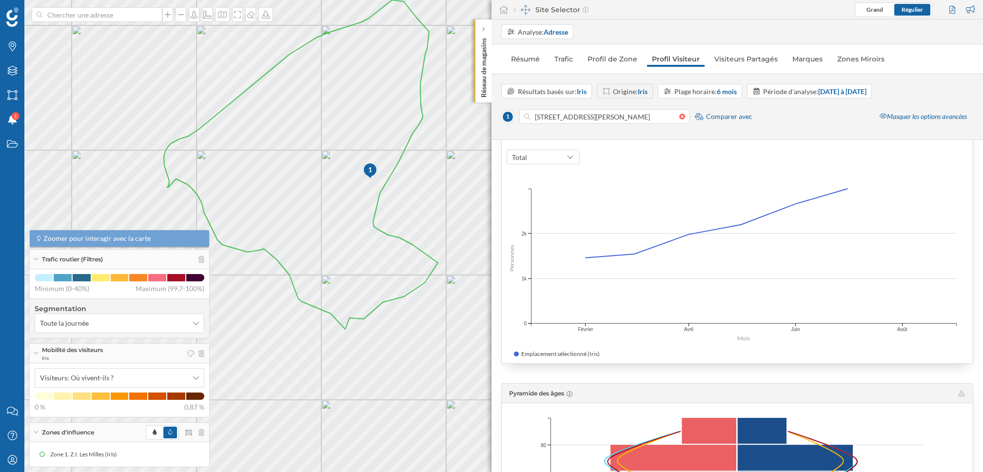
scroll to position [374, 0]
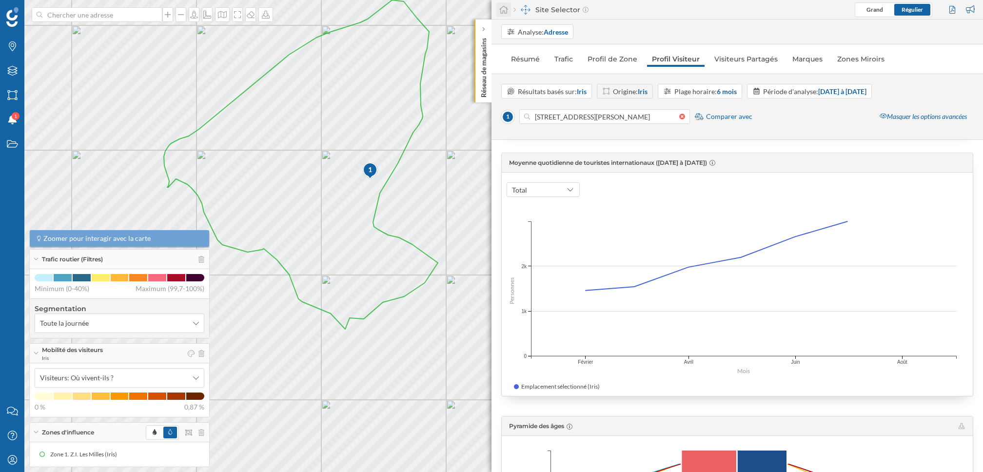
click at [504, 12] on icon at bounding box center [503, 10] width 9 height 8
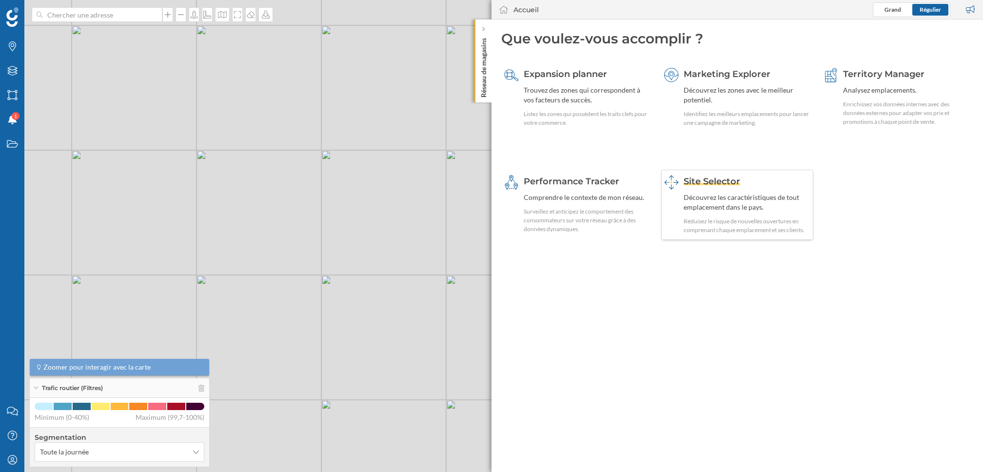
click at [711, 194] on div "Découvrez les caractéristiques de tout emplacement dans le pays." at bounding box center [747, 203] width 127 height 20
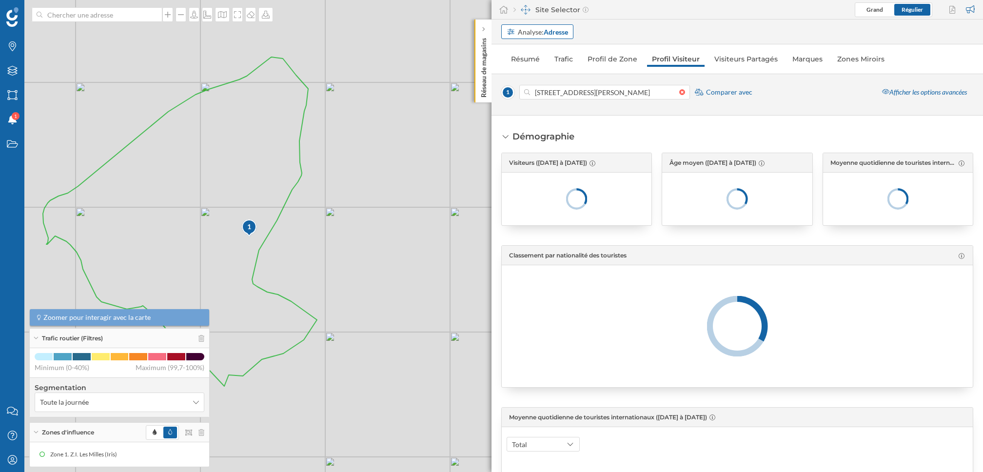
click at [537, 28] on div "Analyse: Adresse" at bounding box center [543, 32] width 50 height 10
click at [541, 57] on div "Personnalisé" at bounding box center [538, 51] width 68 height 15
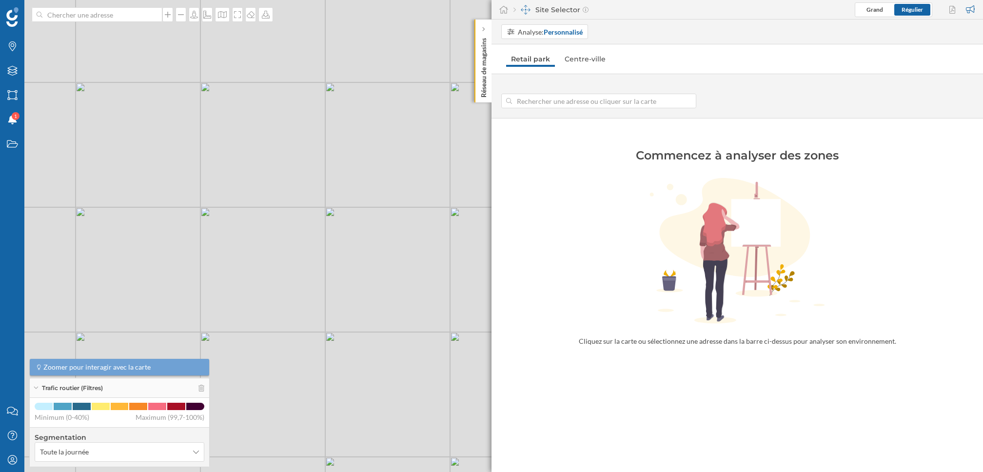
click at [559, 100] on input at bounding box center [599, 101] width 174 height 15
drag, startPoint x: 355, startPoint y: 337, endPoint x: 424, endPoint y: 282, distance: 88.1
click at [424, 282] on div "© Mapbox © OpenStreetMap Improve this map" at bounding box center [491, 236] width 983 height 472
click at [321, 183] on div "© Mapbox © OpenStreetMap Improve this map" at bounding box center [491, 236] width 983 height 472
type input "[STREET_ADDRESS][PERSON_NAME]"
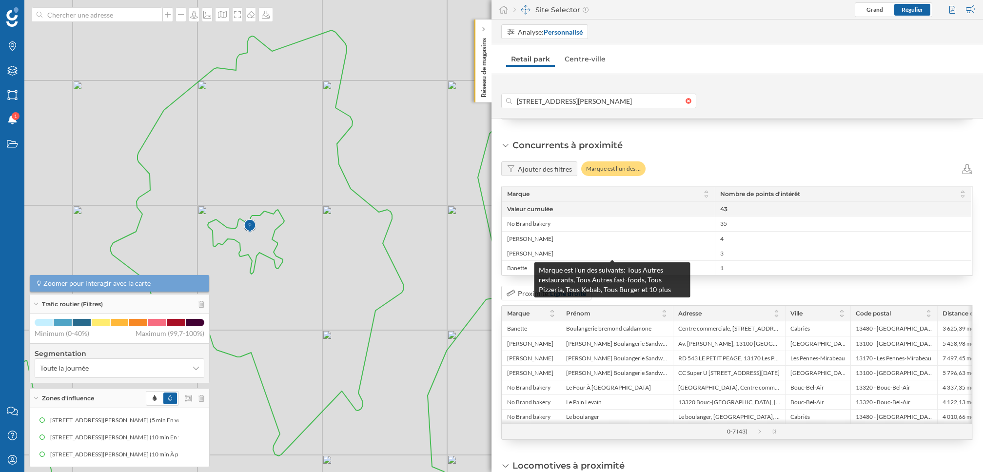
scroll to position [920, 0]
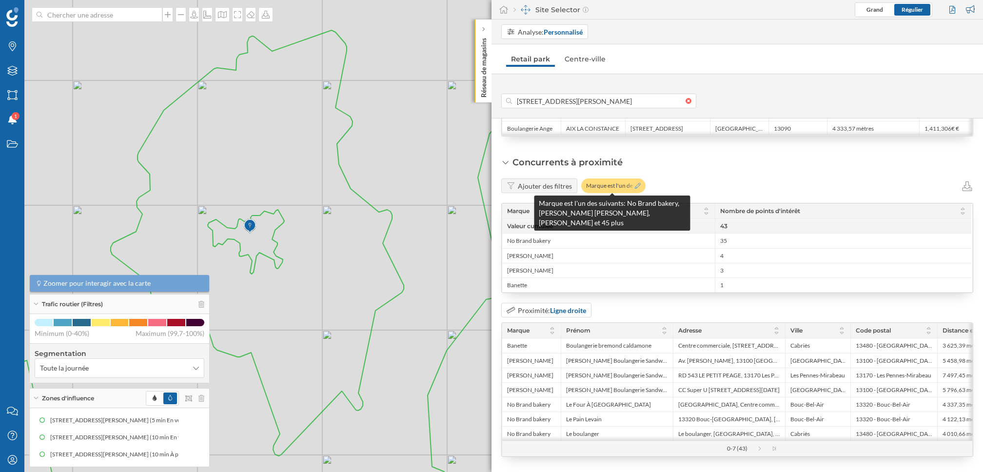
click at [636, 184] on icon at bounding box center [638, 186] width 6 height 6
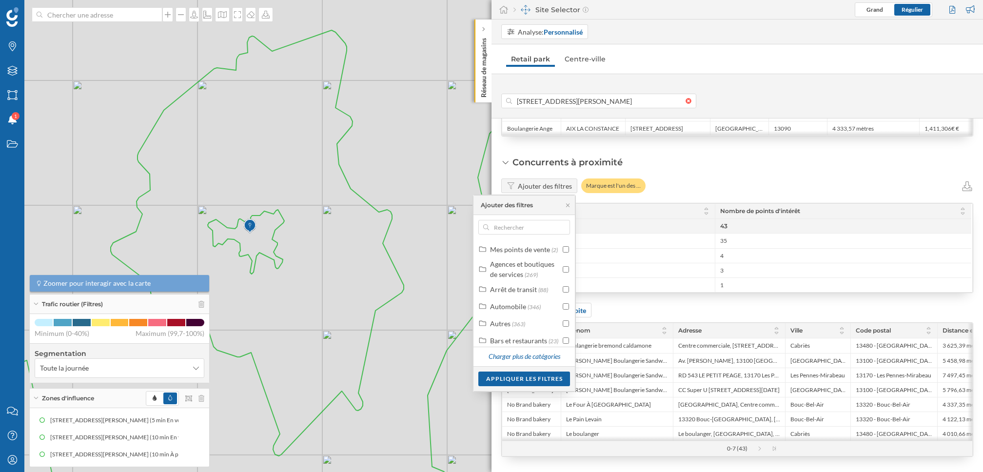
click at [691, 178] on div "Ajouter des filtres Marque est l'un des …" at bounding box center [737, 185] width 472 height 15
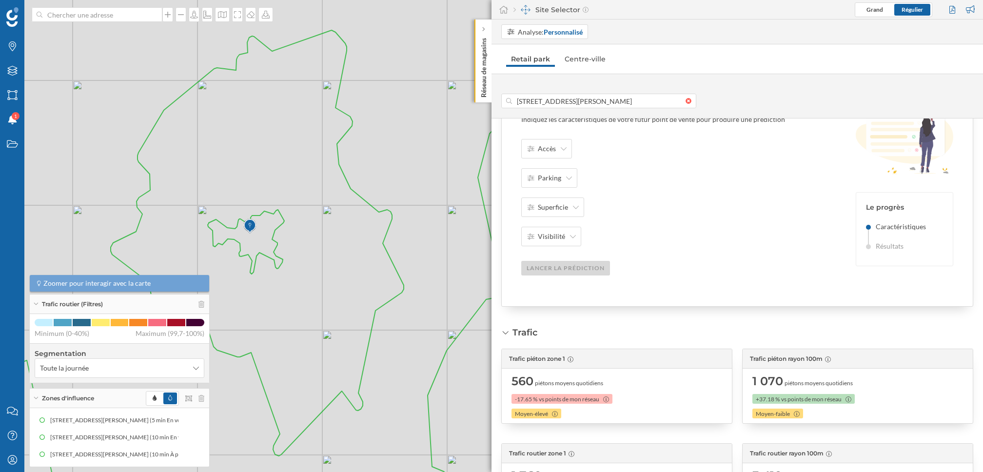
scroll to position [118, 0]
click at [555, 148] on div "Accès" at bounding box center [546, 148] width 51 height 20
click at [665, 246] on div "Accès Parking Superficie Visibilité Lancer la prédiction" at bounding box center [676, 206] width 310 height 137
click at [564, 231] on div "Visibilité" at bounding box center [551, 236] width 60 height 20
click at [610, 246] on div "Accès Parking Superficie Visibilité Lancer la prédiction" at bounding box center [676, 206] width 310 height 137
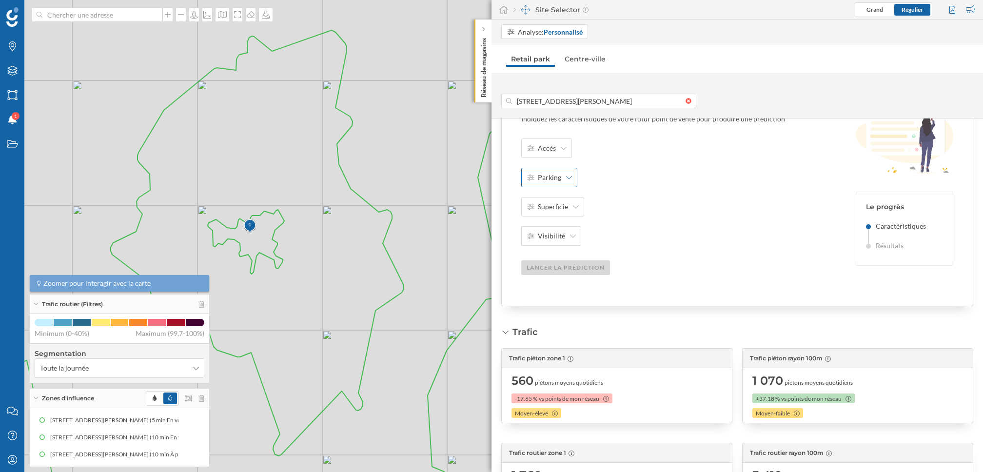
click at [545, 178] on span "Parking" at bounding box center [549, 178] width 23 height 10
click at [658, 199] on div "Accès Parking Superficie Visibilité Lancer la prédiction" at bounding box center [676, 206] width 310 height 137
click at [566, 178] on icon at bounding box center [569, 177] width 6 height 7
click at [636, 199] on div "Accès Parking Superficie Visibilité Lancer la prédiction" at bounding box center [676, 206] width 310 height 137
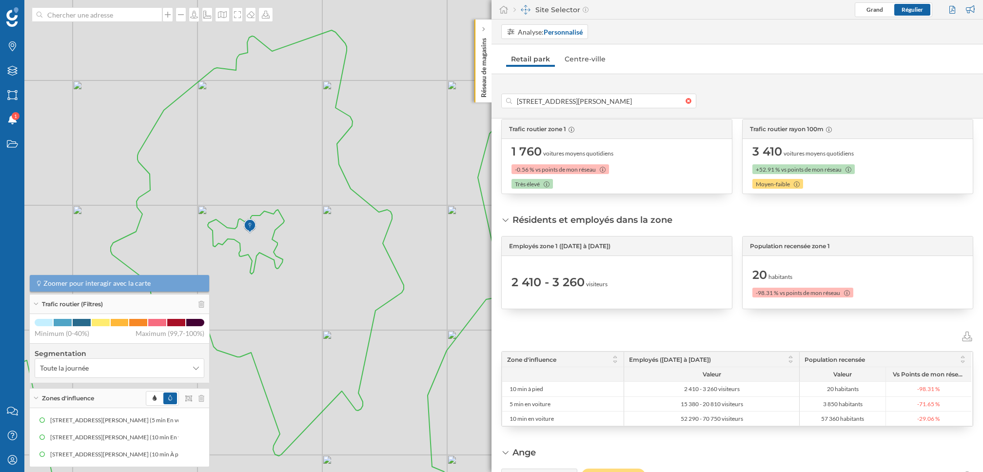
scroll to position [466, 0]
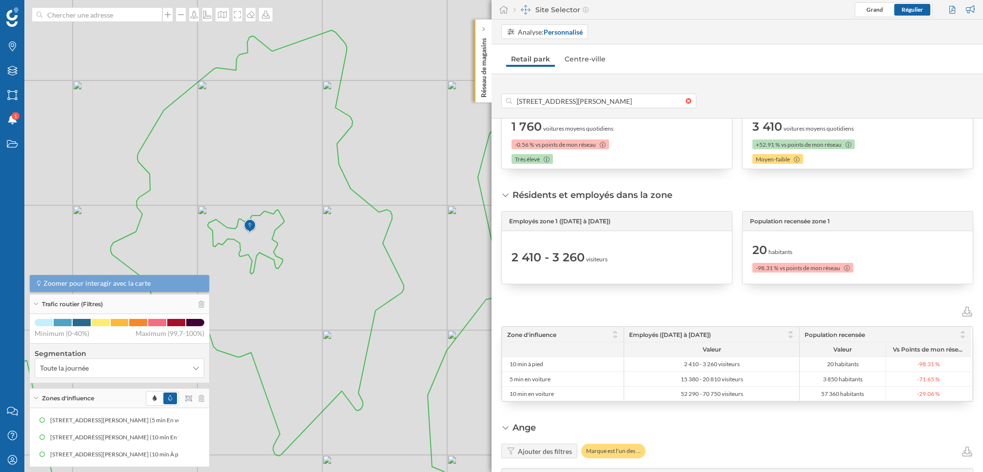
drag, startPoint x: 508, startPoint y: 220, endPoint x: 627, endPoint y: 223, distance: 119.0
click at [610, 223] on div "Employés zone 1 ([DATE] à [DATE])" at bounding box center [557, 221] width 106 height 9
drag, startPoint x: 504, startPoint y: 230, endPoint x: 815, endPoint y: 264, distance: 313.4
click at [815, 264] on div "Employés zone 1 ([DATE] à [DATE]) 2 410 - 3 260 visiteurs Population recensée z…" at bounding box center [737, 247] width 472 height 73
click at [758, 298] on div "Résidents et employés dans la zone Employés zone 1 ([DATE] à [DATE]) 2 410 - 3 …" at bounding box center [737, 295] width 472 height 213
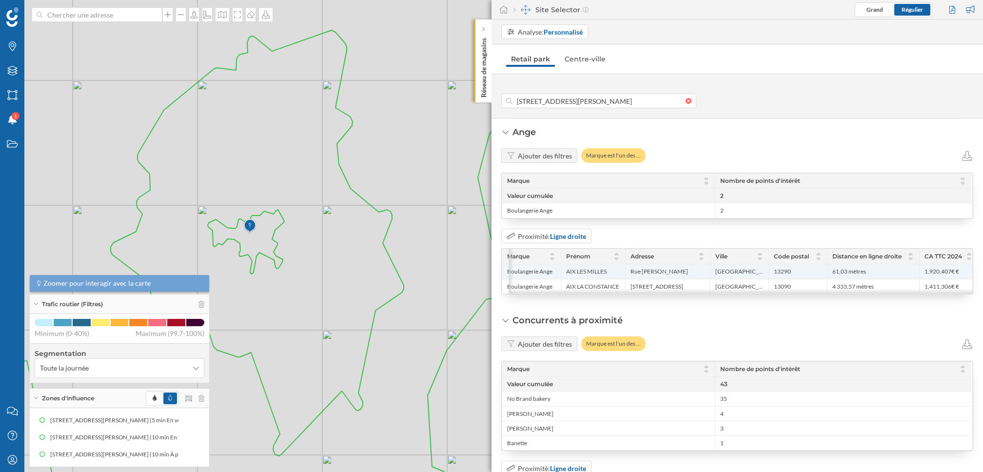
scroll to position [0, 7]
click at [555, 234] on strong "Ligne droite" at bounding box center [568, 236] width 36 height 8
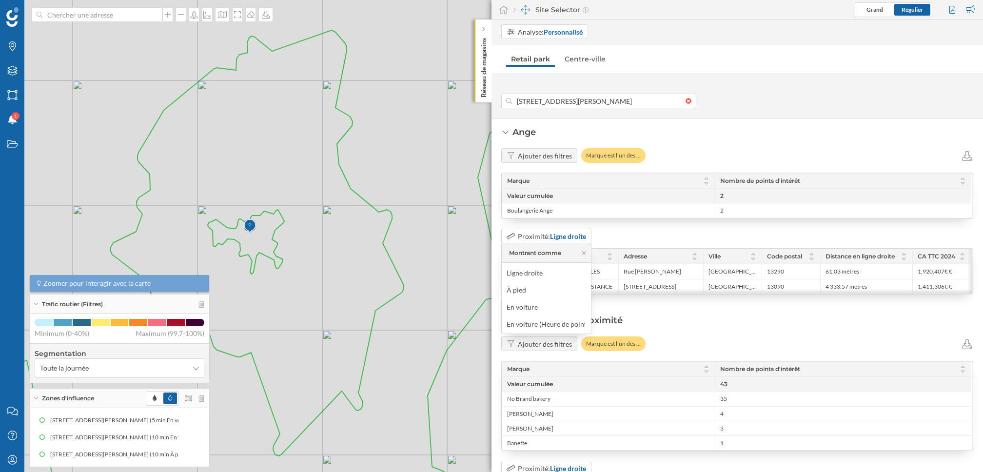
click at [901, 318] on div "Concurrents à proximité Ajouter des filtres Marque est l'un des … Marque Nombre…" at bounding box center [737, 464] width 472 height 301
click at [570, 234] on strong "Ligne droite" at bounding box center [568, 236] width 36 height 8
click at [920, 302] on div "Prévisions de ventes Prévisions de ventes Définir les caractéristiques Indiquez…" at bounding box center [738, 295] width 492 height 354
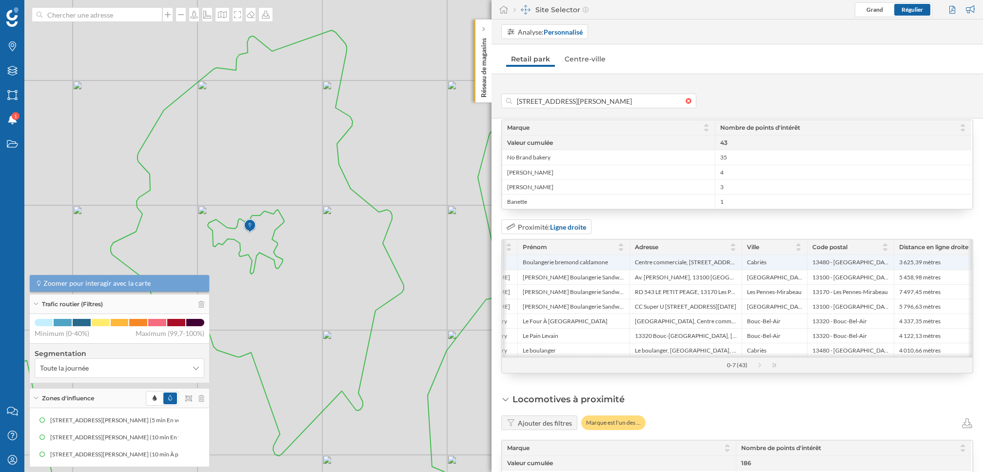
scroll to position [0, 59]
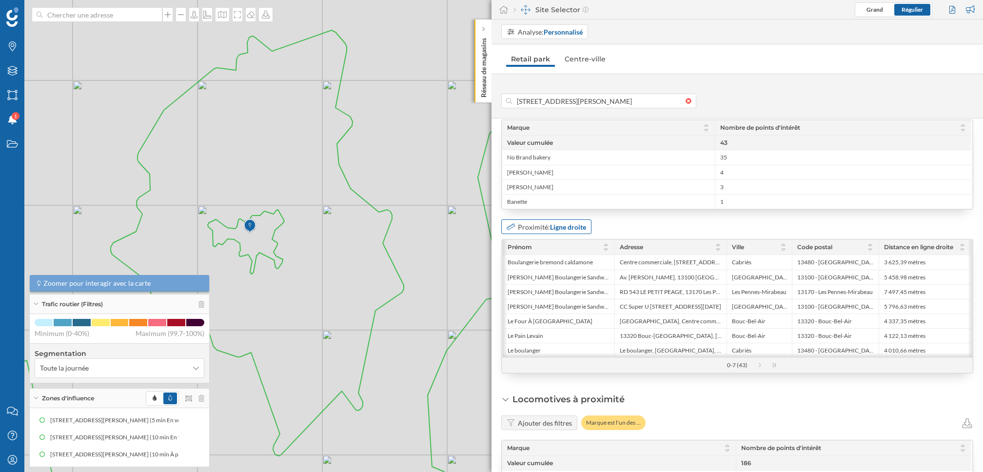
click at [575, 224] on strong "Ligne droite" at bounding box center [568, 227] width 36 height 8
click at [538, 296] on div "En voiture" at bounding box center [525, 299] width 36 height 10
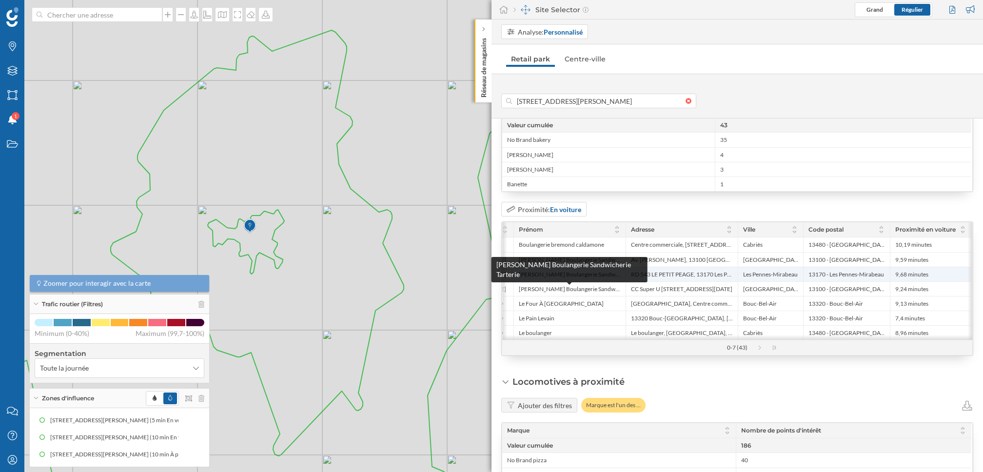
scroll to position [1015, 0]
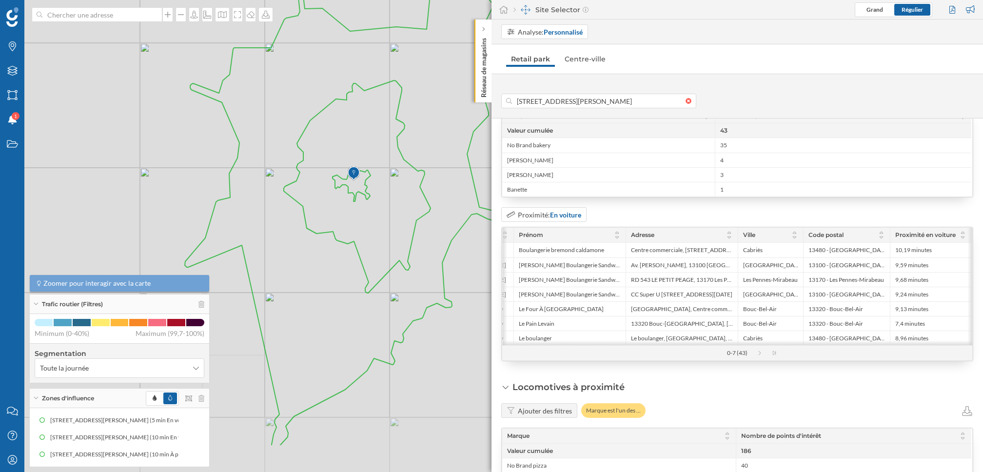
drag, startPoint x: 365, startPoint y: 320, endPoint x: 444, endPoint y: 250, distance: 105.3
click at [444, 250] on icon at bounding box center [362, 185] width 354 height 523
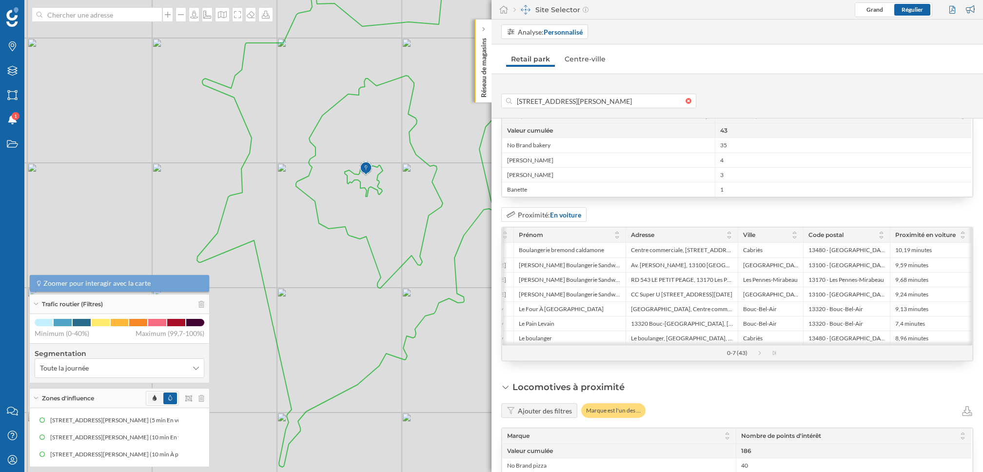
click at [157, 399] on icon at bounding box center [155, 398] width 4 height 6
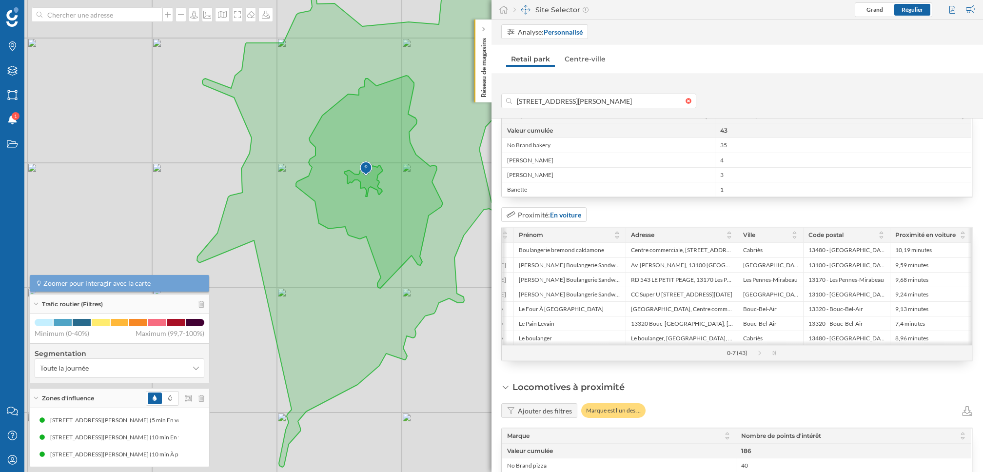
click at [344, 254] on icon at bounding box center [374, 209] width 354 height 515
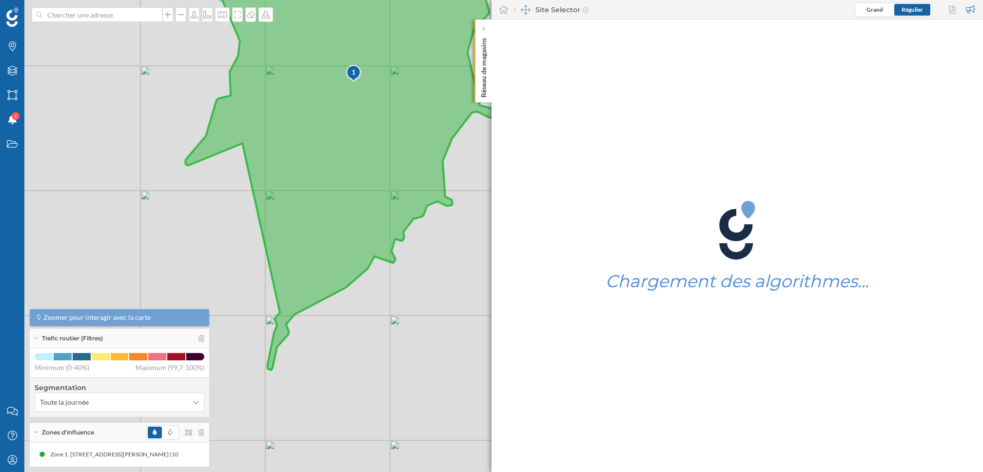
drag, startPoint x: 318, startPoint y: 371, endPoint x: 307, endPoint y: 277, distance: 94.3
click at [307, 277] on icon at bounding box center [362, 112] width 354 height 515
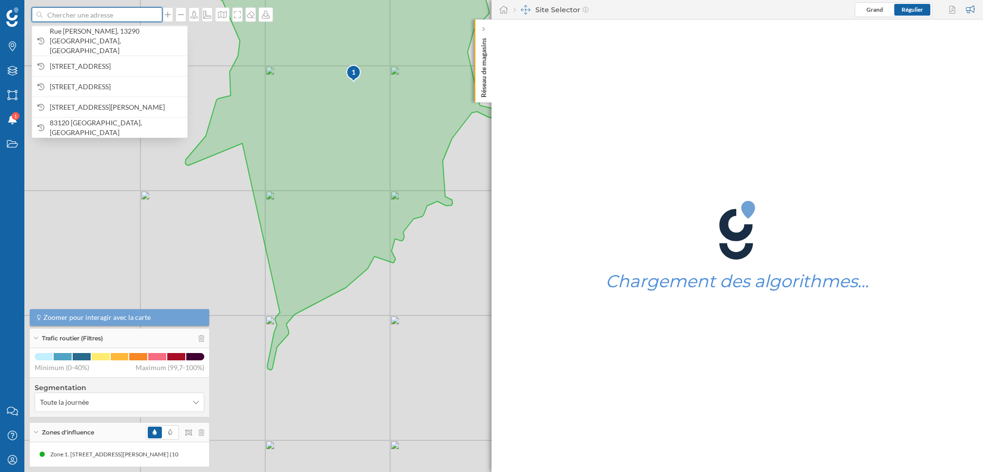
click at [95, 16] on input at bounding box center [96, 14] width 109 height 15
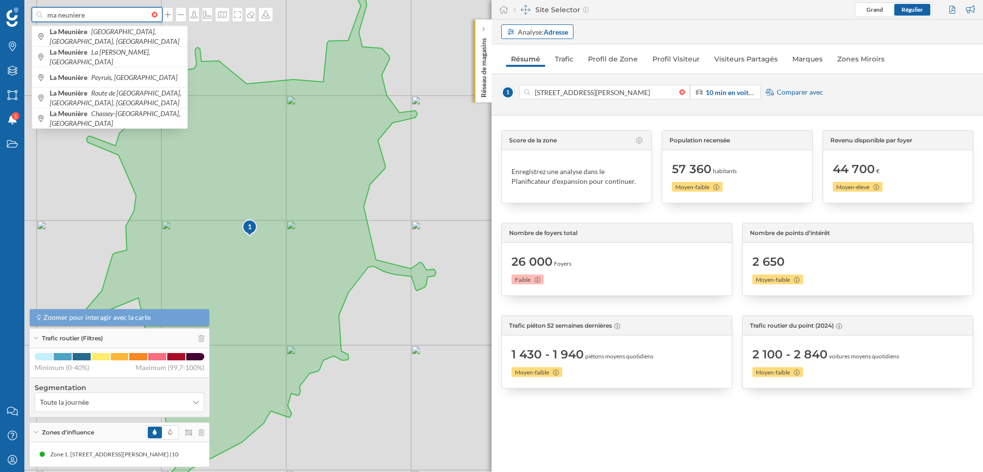
type input "ma neuniere"
click at [523, 27] on div "Analyse: Adresse" at bounding box center [543, 32] width 50 height 10
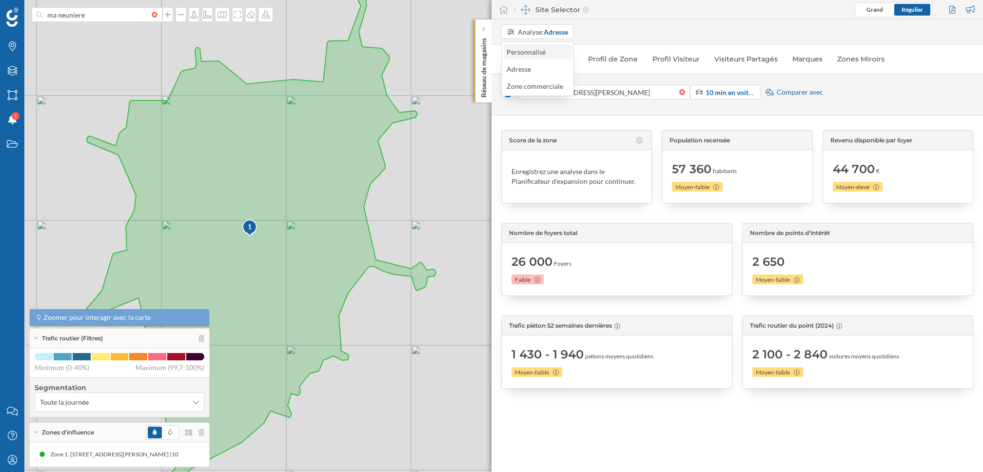
click at [538, 54] on div "Personnalisé" at bounding box center [526, 52] width 39 height 8
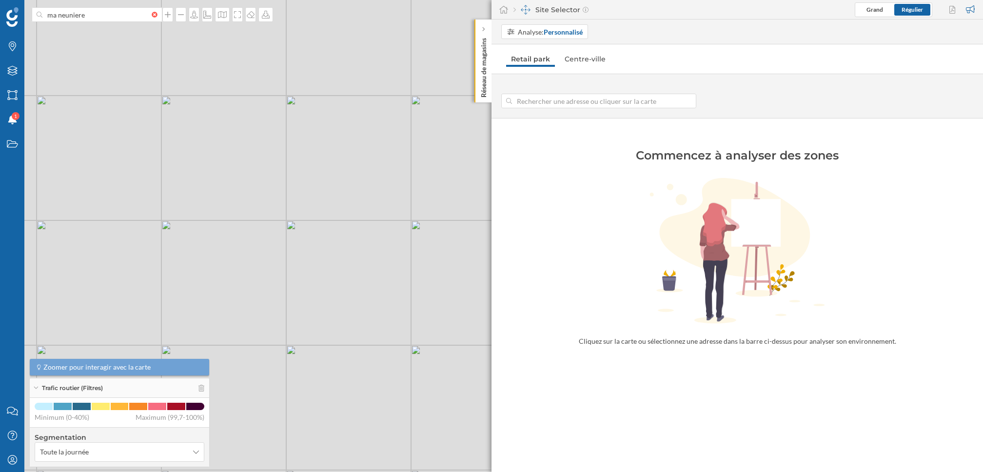
click at [552, 101] on input at bounding box center [599, 101] width 174 height 15
click at [186, 268] on div "© Mapbox © OpenStreetMap Improve this map" at bounding box center [491, 236] width 983 height 472
type input "[STREET_ADDRESS][PERSON_NAME]"
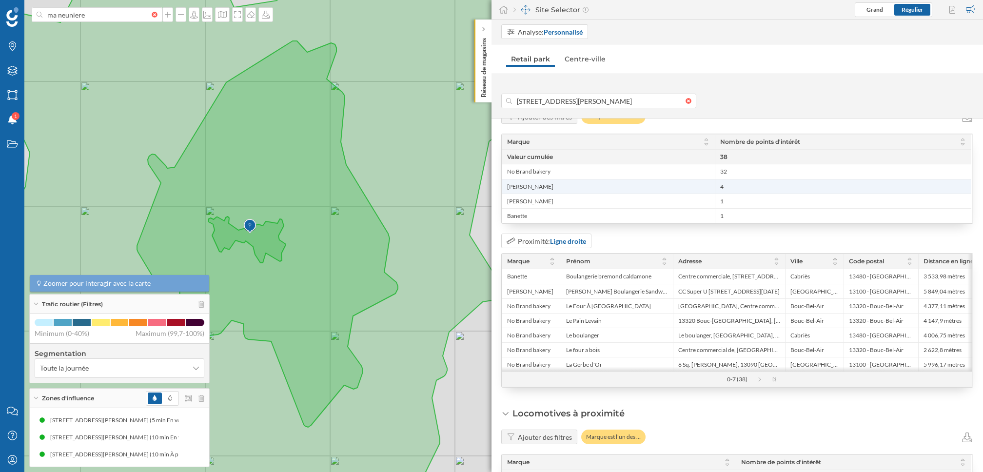
scroll to position [1034, 0]
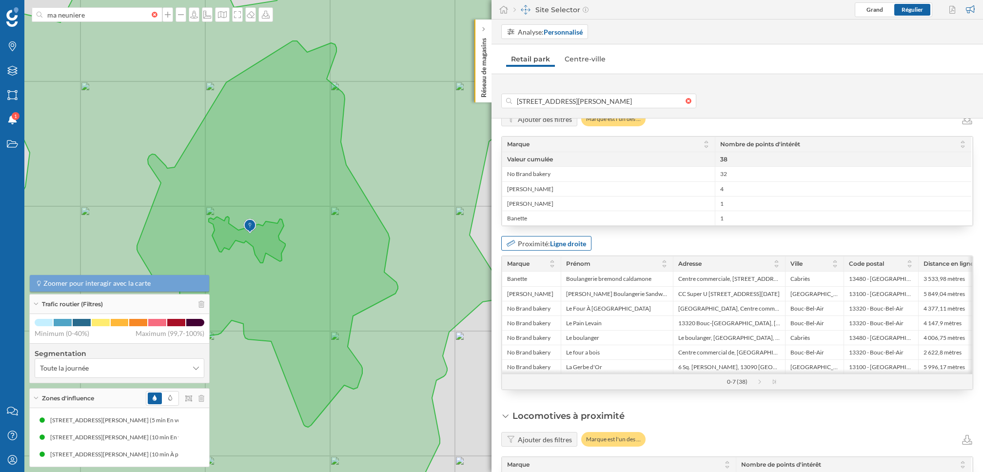
click at [561, 240] on strong "Ligne droite" at bounding box center [568, 243] width 36 height 8
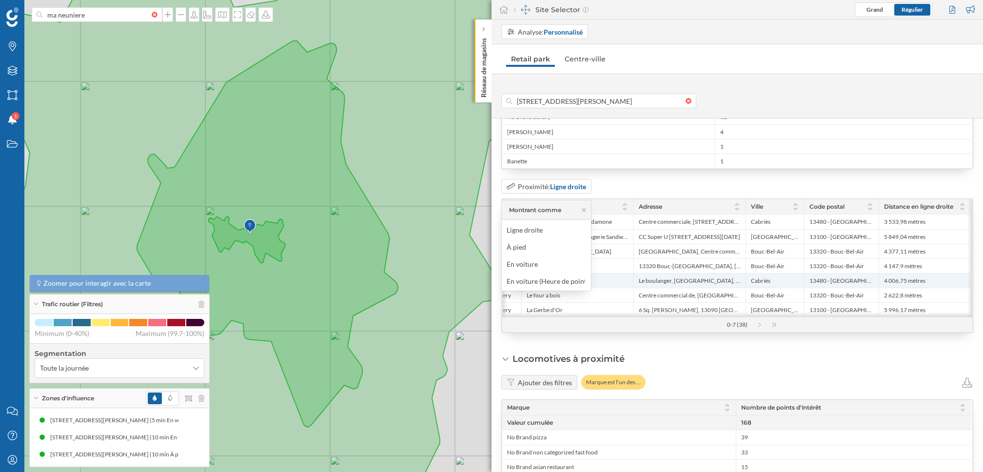
scroll to position [1036, 0]
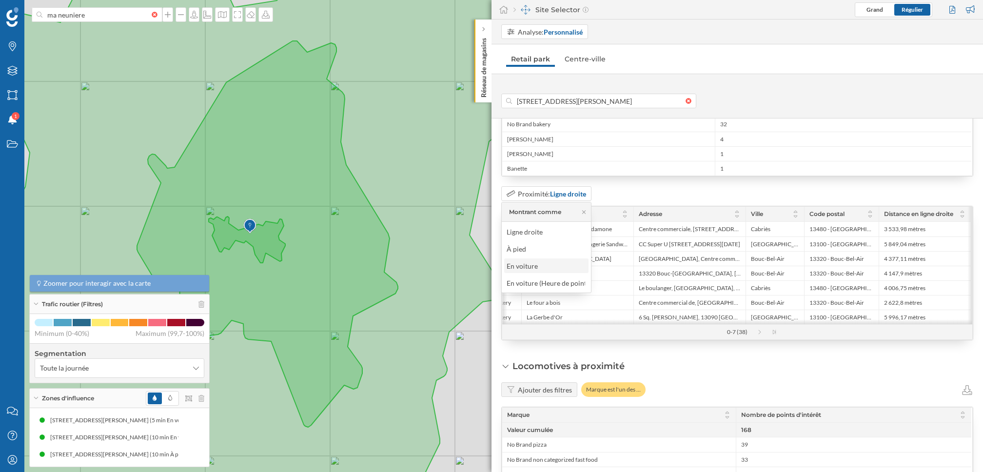
click at [571, 265] on div "En voiture" at bounding box center [546, 266] width 79 height 10
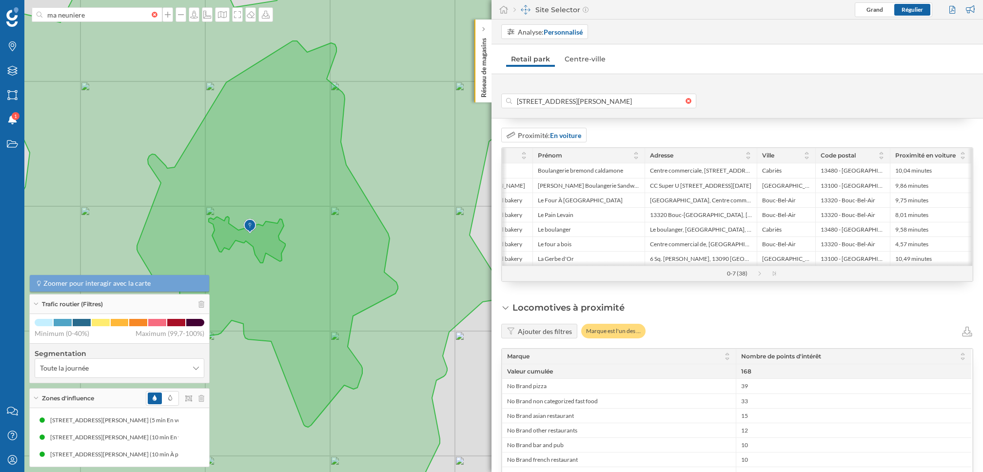
scroll to position [1092, 0]
click at [758, 275] on icon at bounding box center [764, 276] width 15 height 5
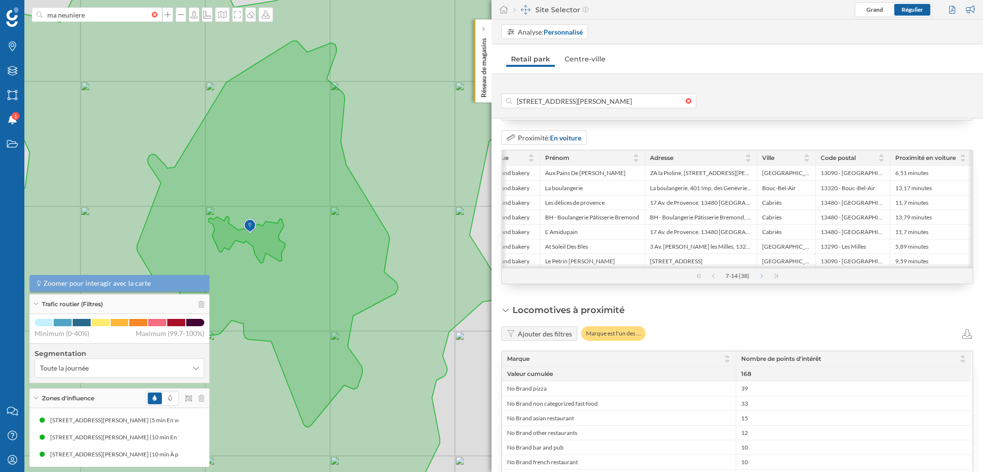
scroll to position [0, 21]
click at [759, 275] on icon at bounding box center [766, 276] width 15 height 5
click at [707, 279] on div "14-21 (38)" at bounding box center [737, 276] width 470 height 15
click at [709, 274] on icon at bounding box center [706, 276] width 15 height 5
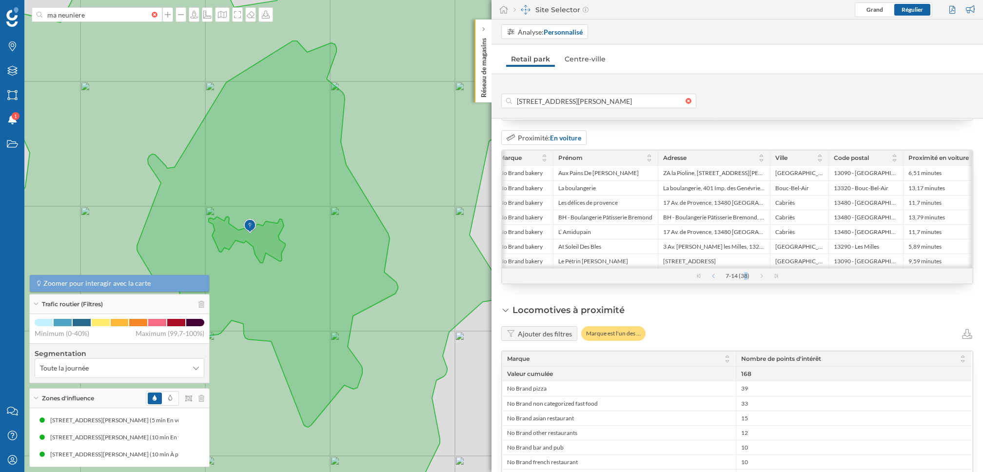
click at [709, 274] on icon at bounding box center [708, 276] width 15 height 5
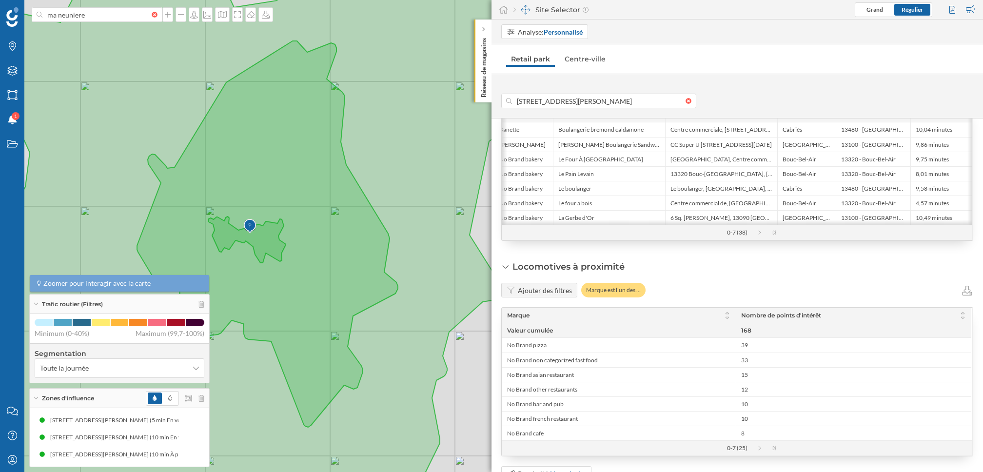
scroll to position [1156, 0]
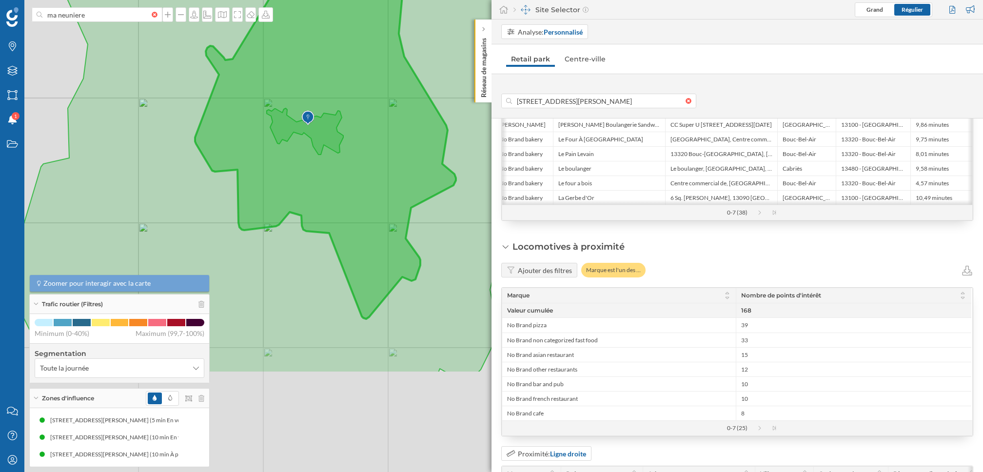
drag, startPoint x: 300, startPoint y: 259, endPoint x: 366, endPoint y: 111, distance: 161.7
click at [366, 111] on icon at bounding box center [316, 88] width 675 height 569
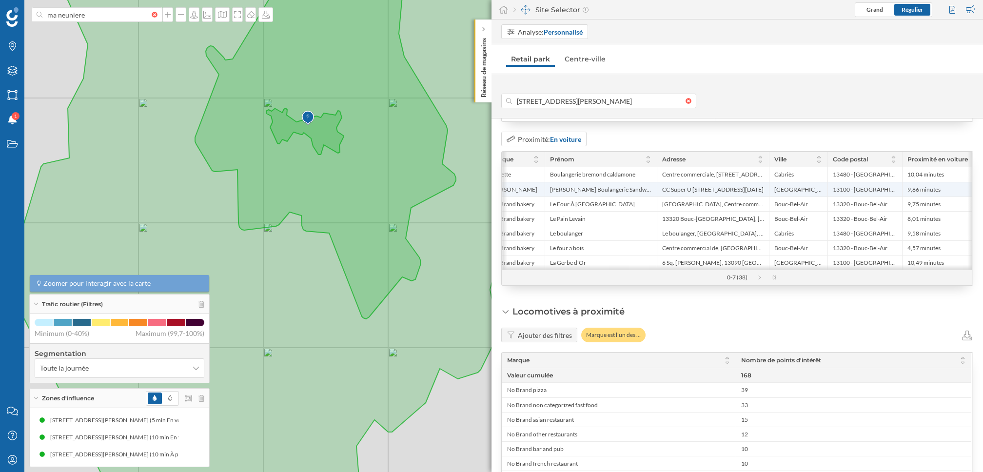
scroll to position [0, 29]
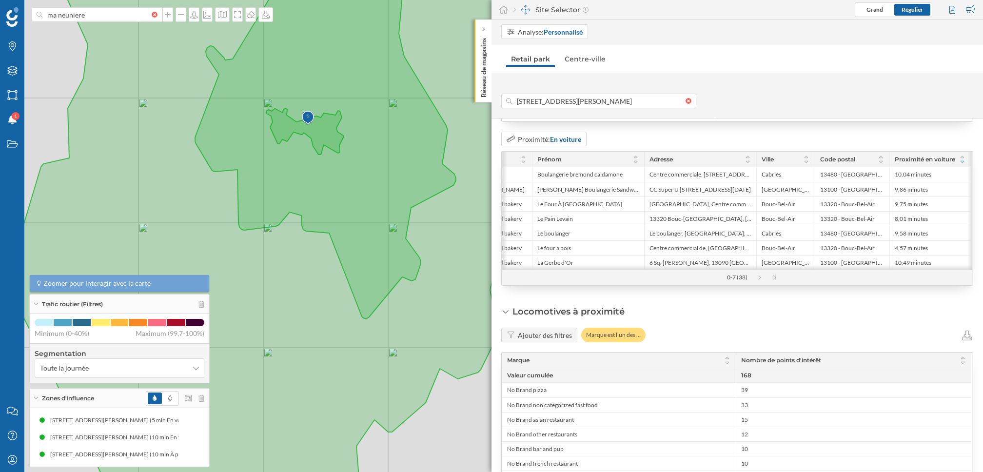
click at [963, 159] on icon at bounding box center [962, 162] width 7 height 6
click at [962, 154] on icon at bounding box center [962, 157] width 7 height 6
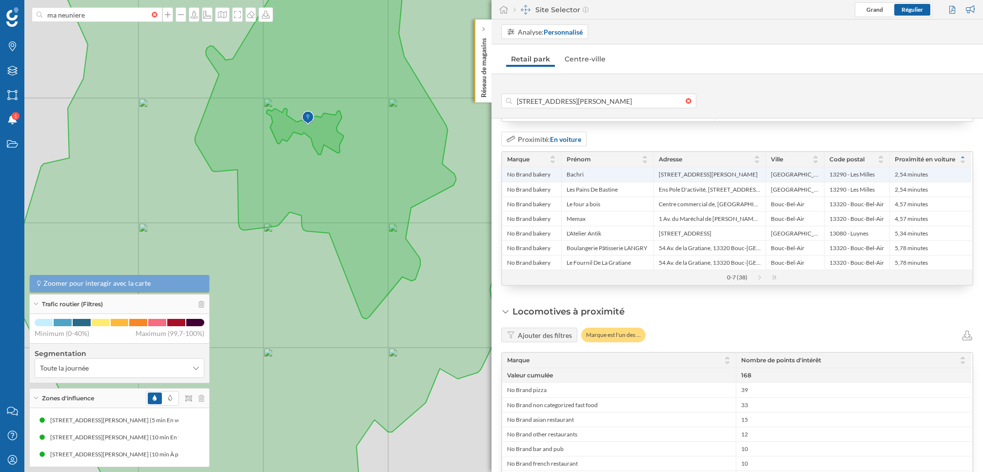
drag, startPoint x: 658, startPoint y: 172, endPoint x: 795, endPoint y: 172, distance: 136.5
click at [795, 172] on div "No Brand bakery [GEOGRAPHIC_DATA] [STREET_ADDRESS][PERSON_NAME] [GEOGRAPHIC_DAT…" at bounding box center [736, 174] width 469 height 15
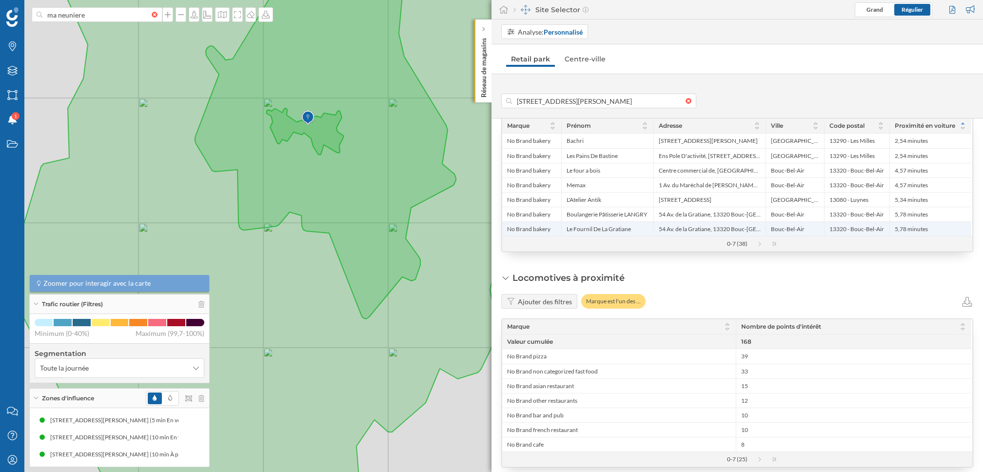
scroll to position [1122, 0]
click at [962, 129] on icon at bounding box center [962, 131] width 7 height 6
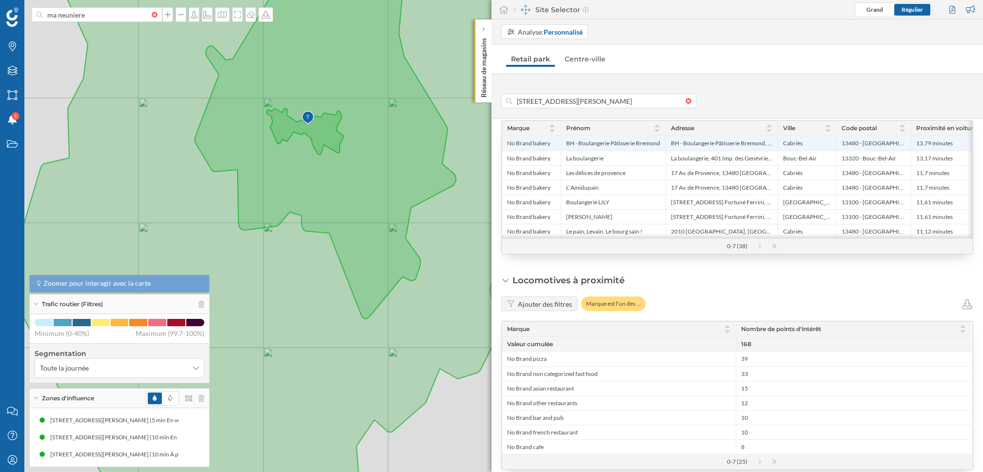
scroll to position [0, 21]
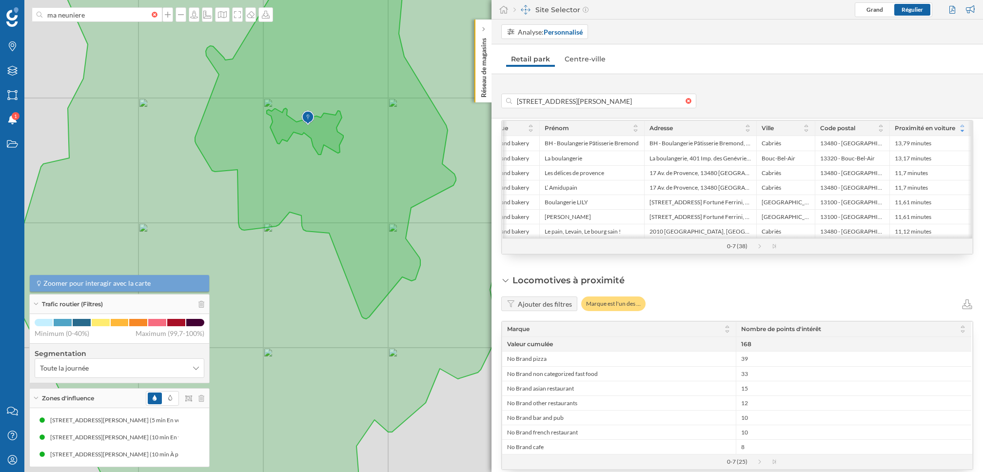
click at [961, 123] on icon at bounding box center [962, 126] width 7 height 6
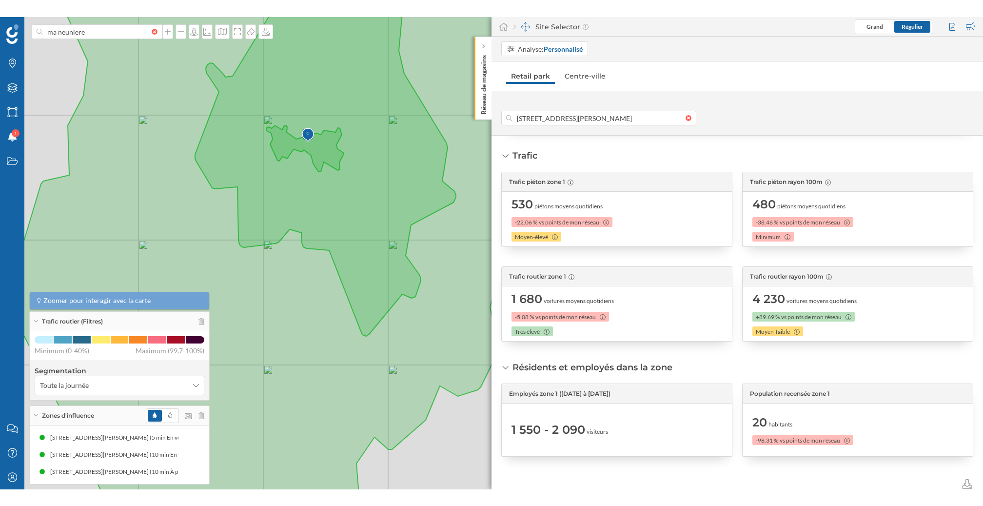
scroll to position [0, 0]
